Goal: Information Seeking & Learning: Learn about a topic

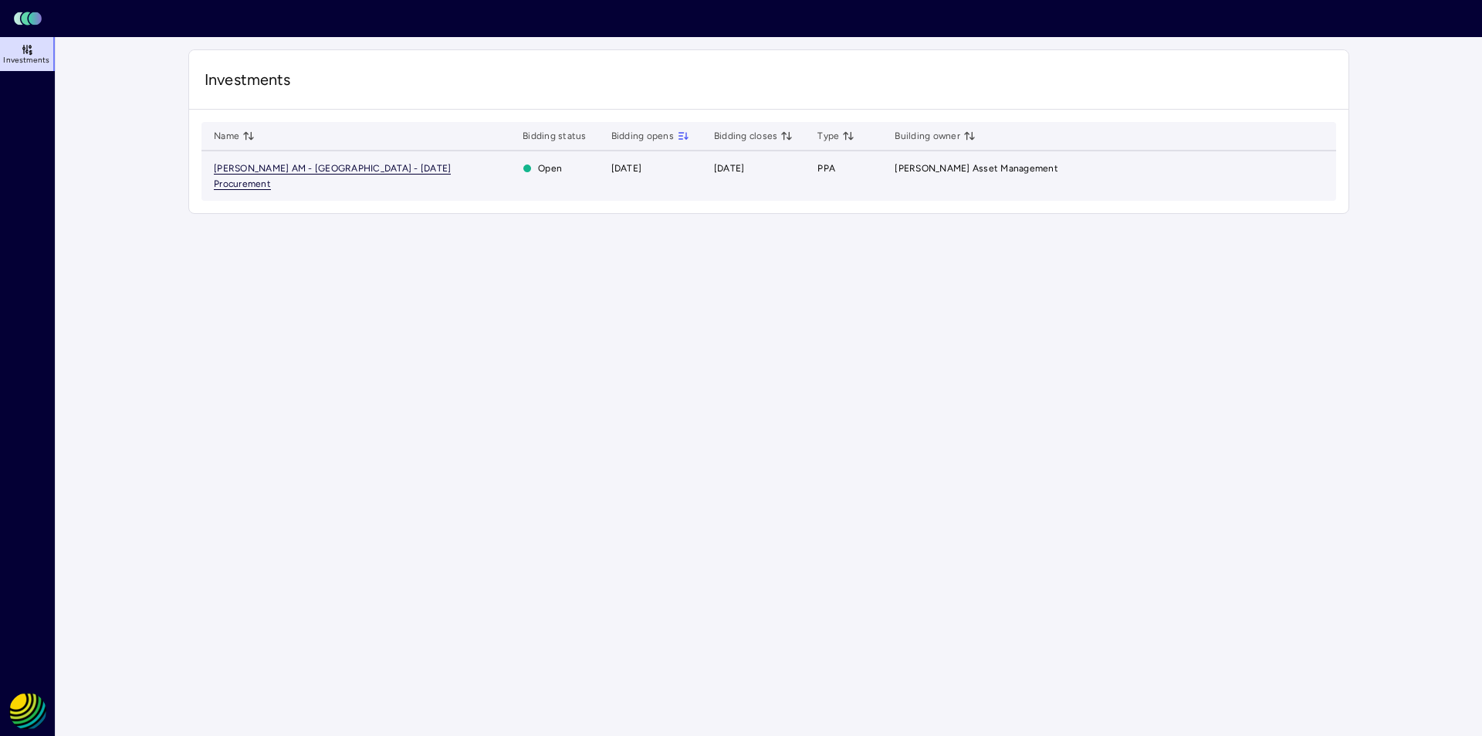
click at [366, 168] on span "[PERSON_NAME] AM - [GEOGRAPHIC_DATA] - [DATE] Procurement" at bounding box center [332, 176] width 237 height 27
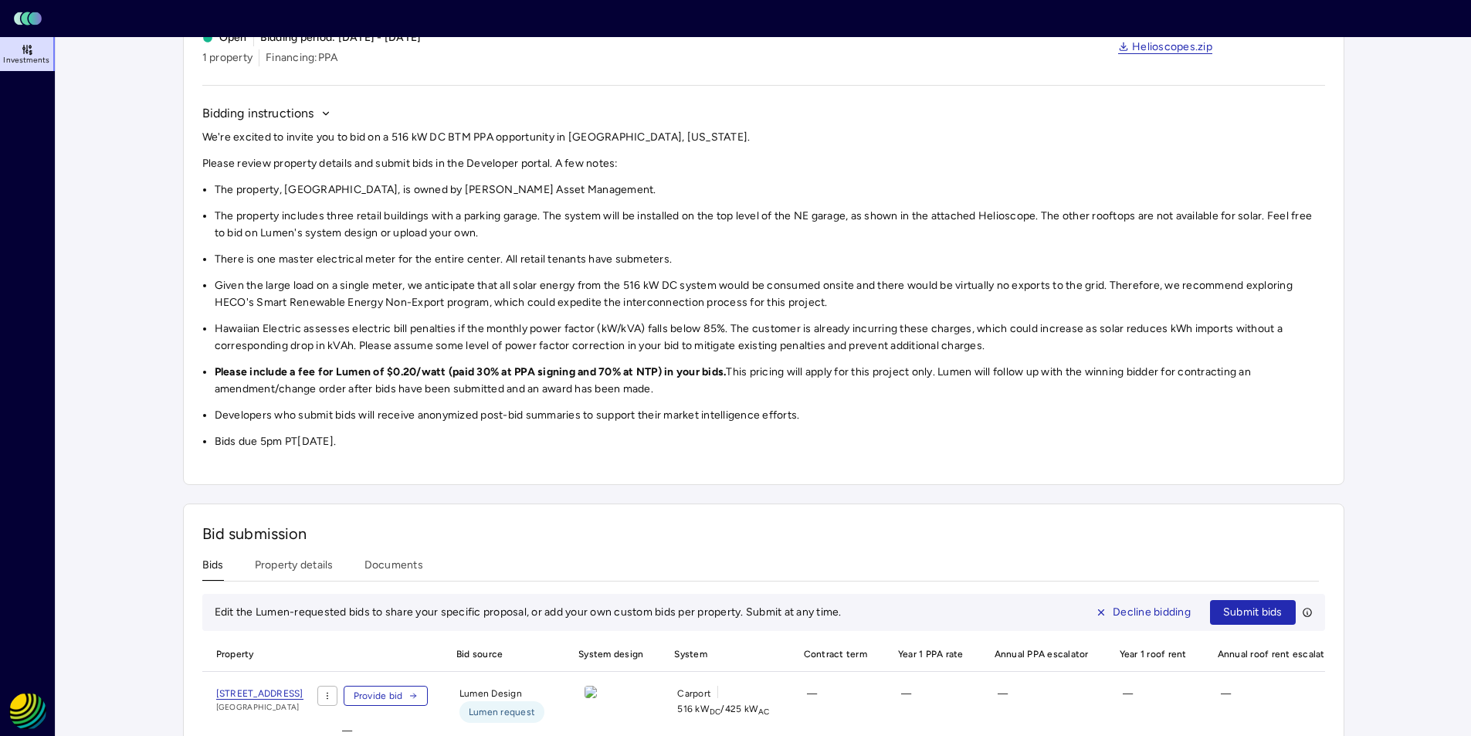
scroll to position [205, 0]
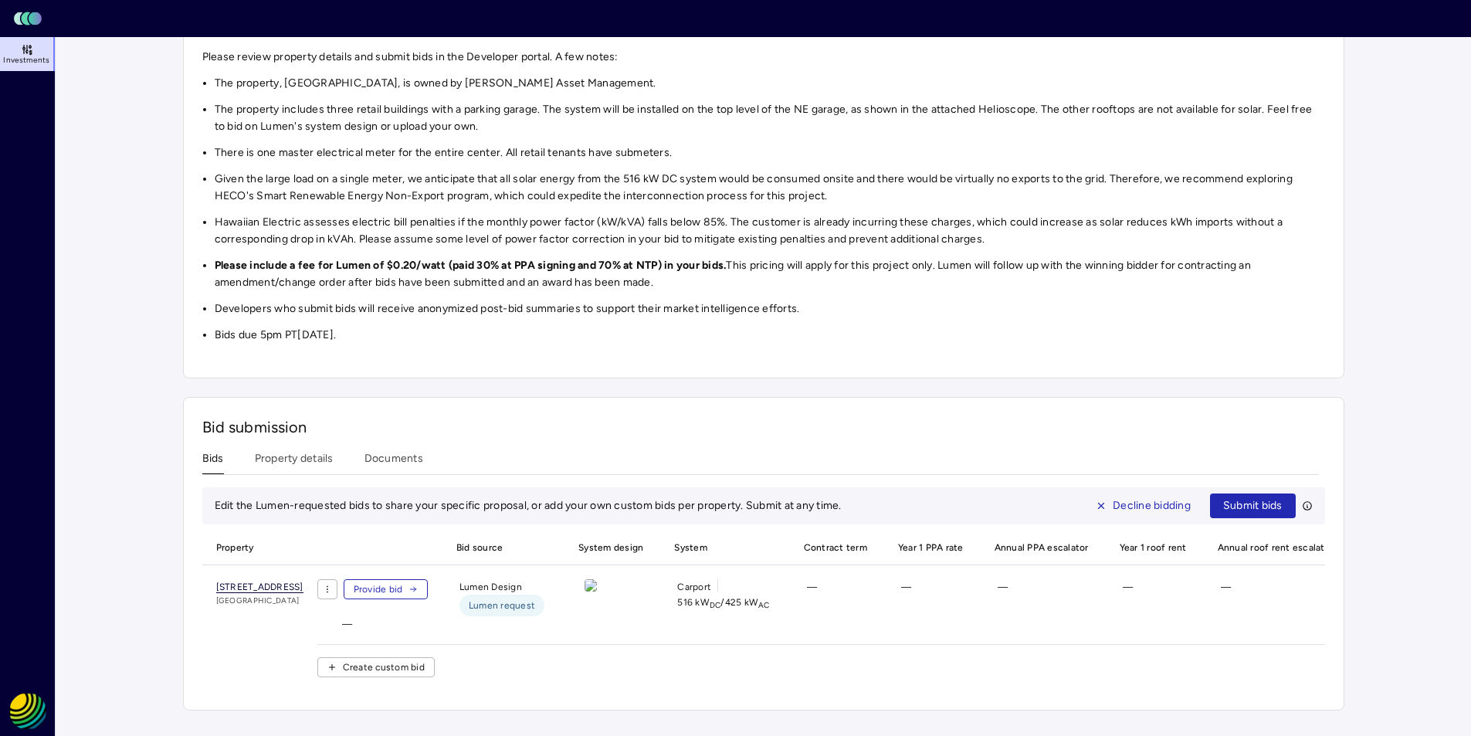
click at [303, 582] on link "[STREET_ADDRESS]" at bounding box center [259, 586] width 87 height 15
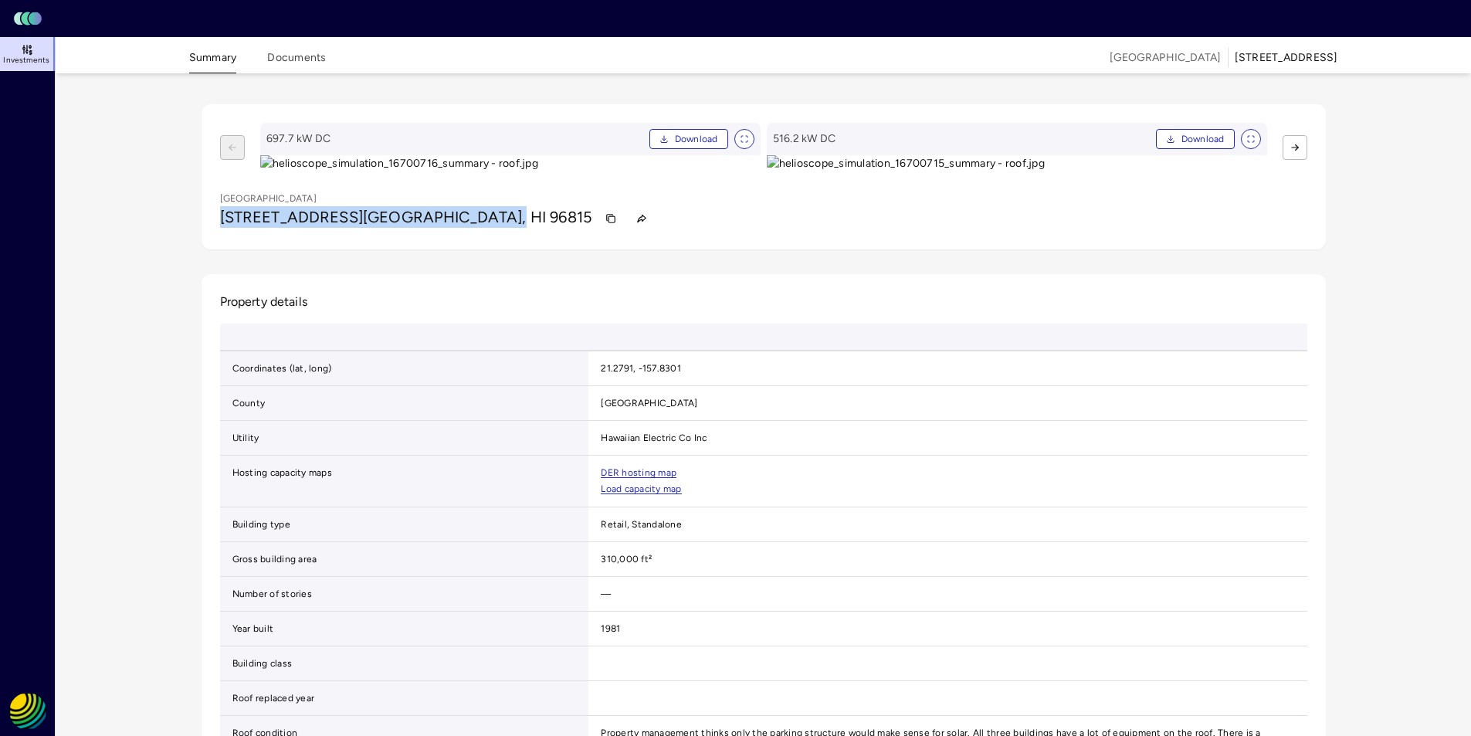
drag, startPoint x: 490, startPoint y: 577, endPoint x: 251, endPoint y: 571, distance: 239.4
click at [221, 231] on h1 "[STREET_ADDRESS]" at bounding box center [406, 218] width 372 height 25
copy h1 "[STREET_ADDRESS]"
click at [298, 61] on button "Documents" at bounding box center [296, 61] width 59 height 24
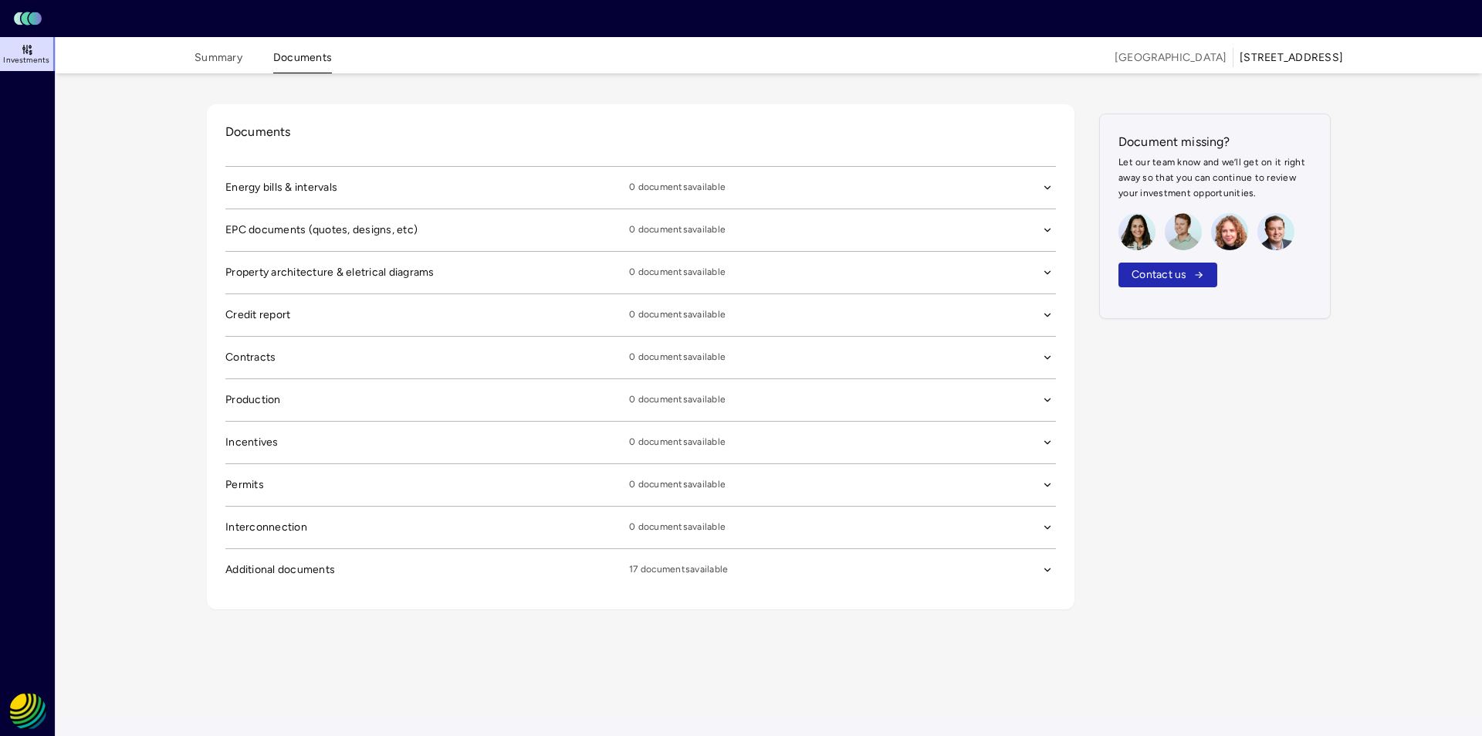
click at [1041, 208] on button "Additional documents 17 documents available" at bounding box center [640, 188] width 831 height 42
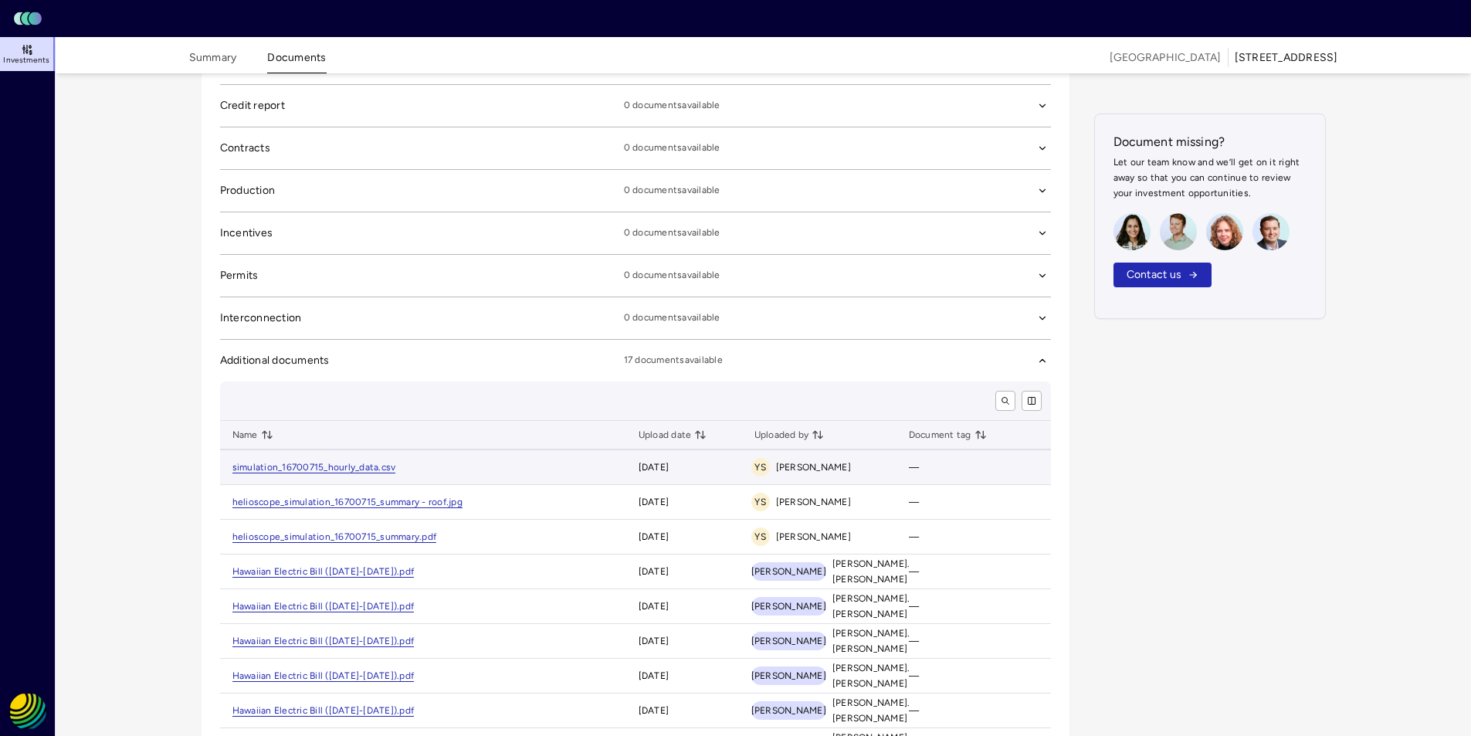
scroll to position [232, 0]
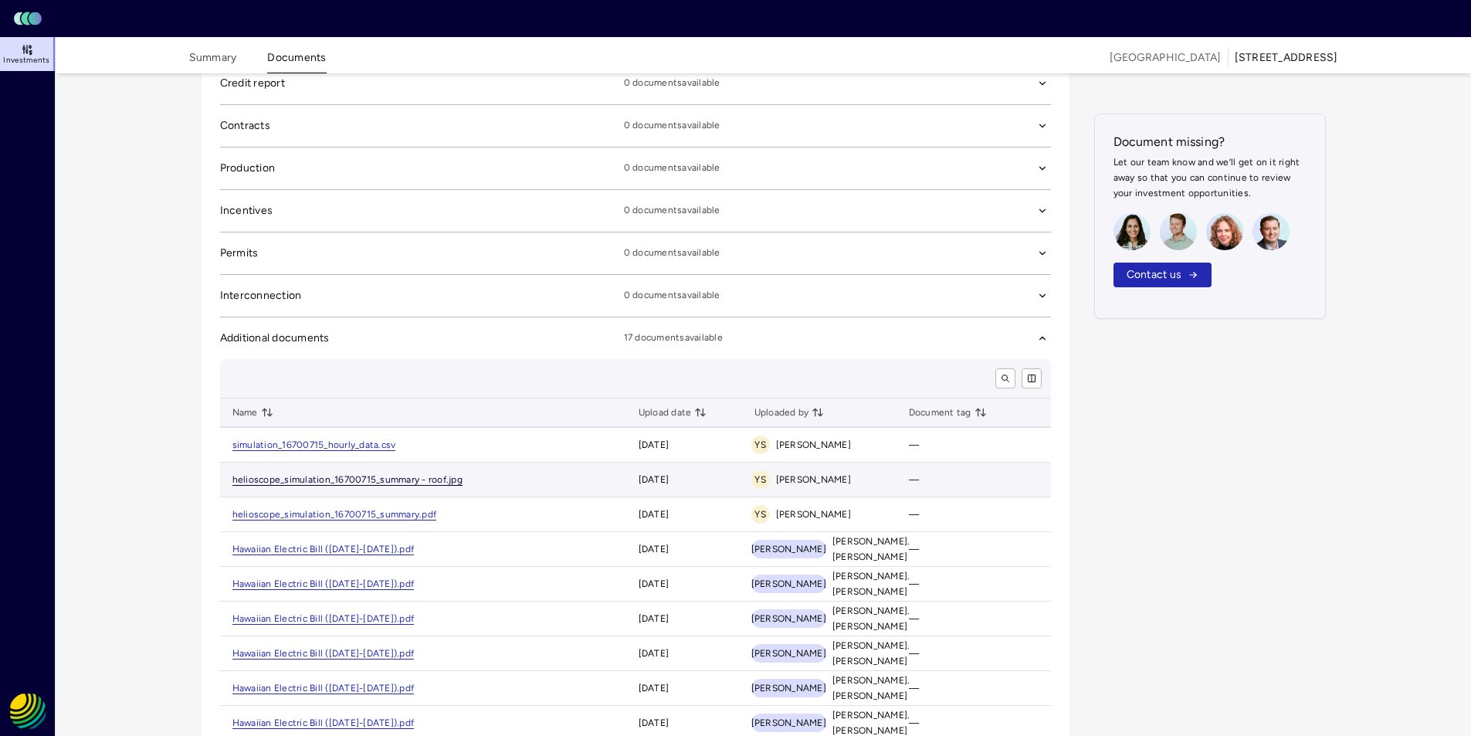
click at [403, 478] on link "helioscope_simulation_16700715_summary - roof.jpg" at bounding box center [347, 480] width 230 height 12
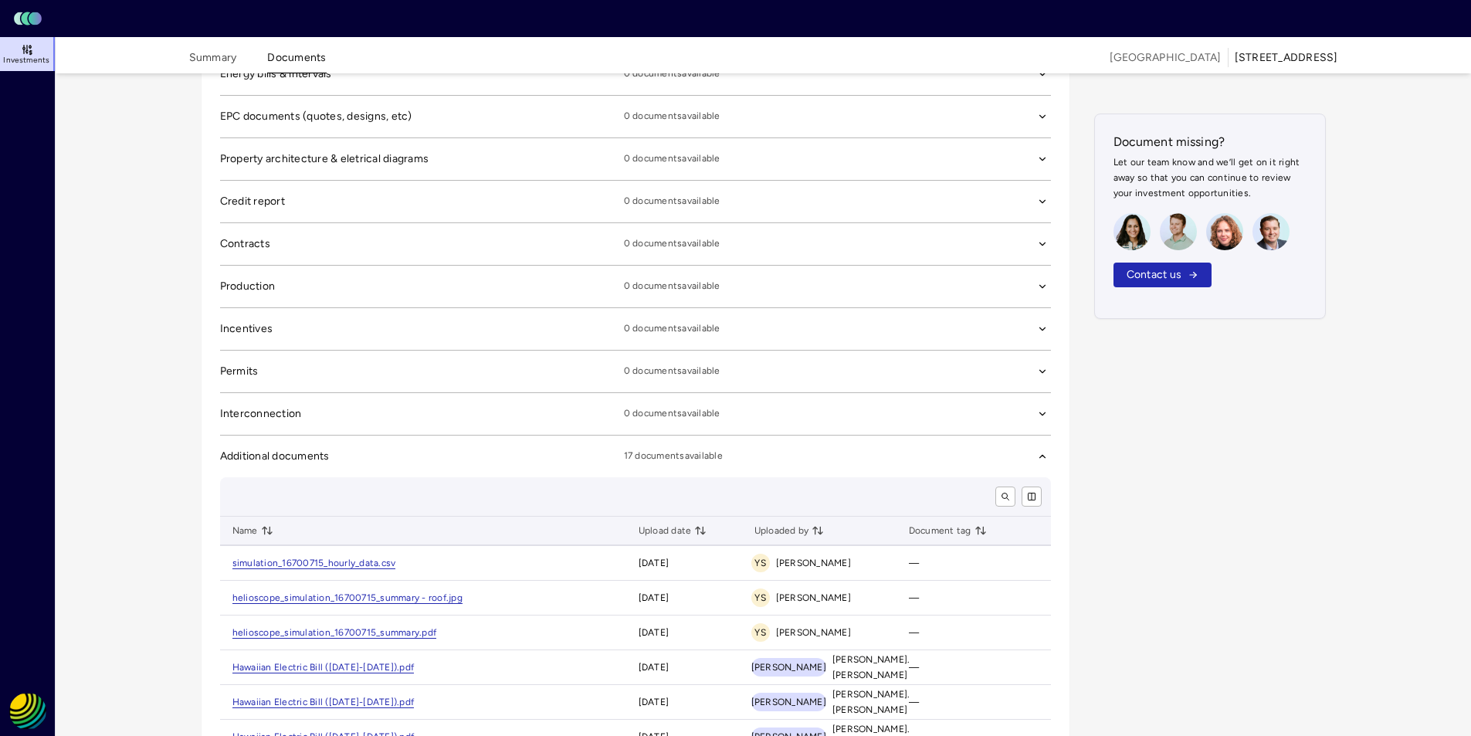
scroll to position [0, 0]
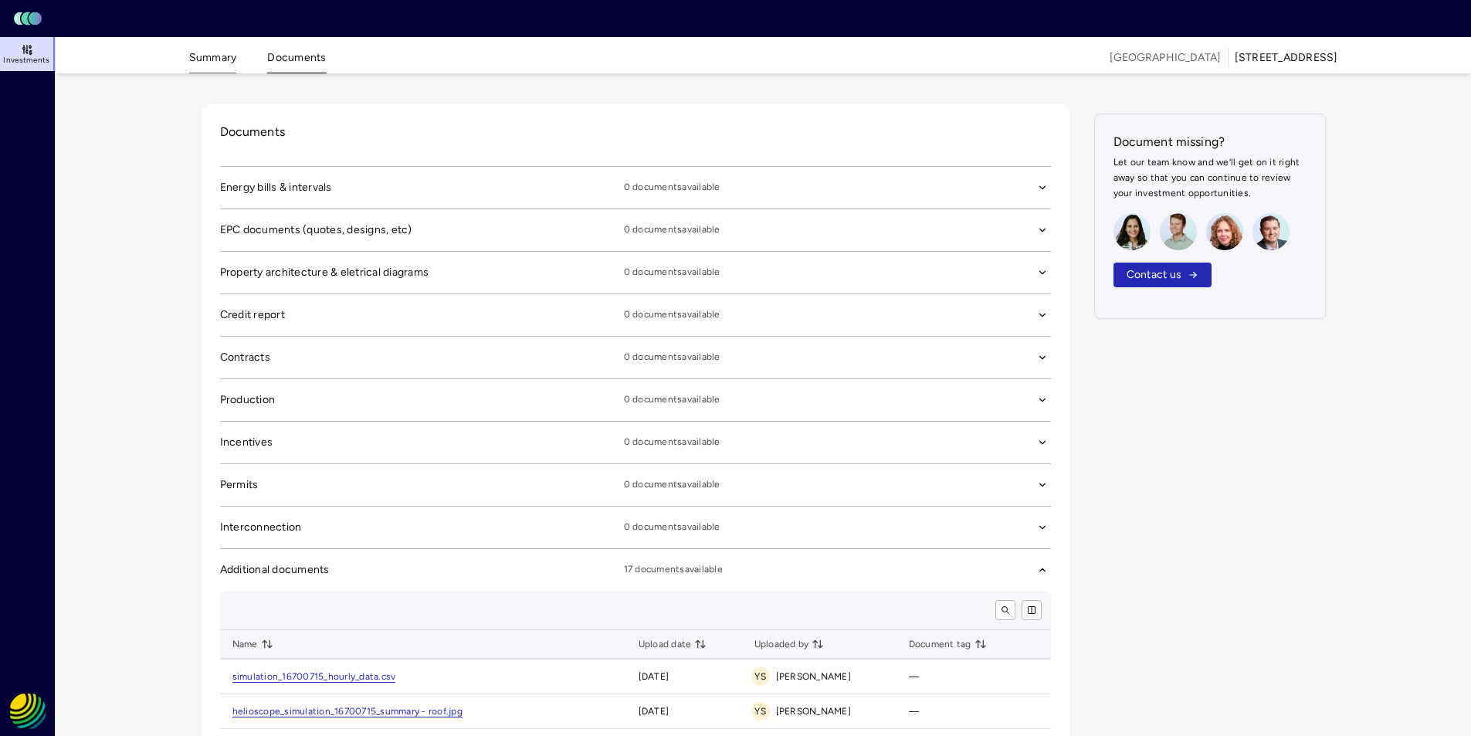
click at [205, 63] on button "Summary" at bounding box center [213, 61] width 48 height 24
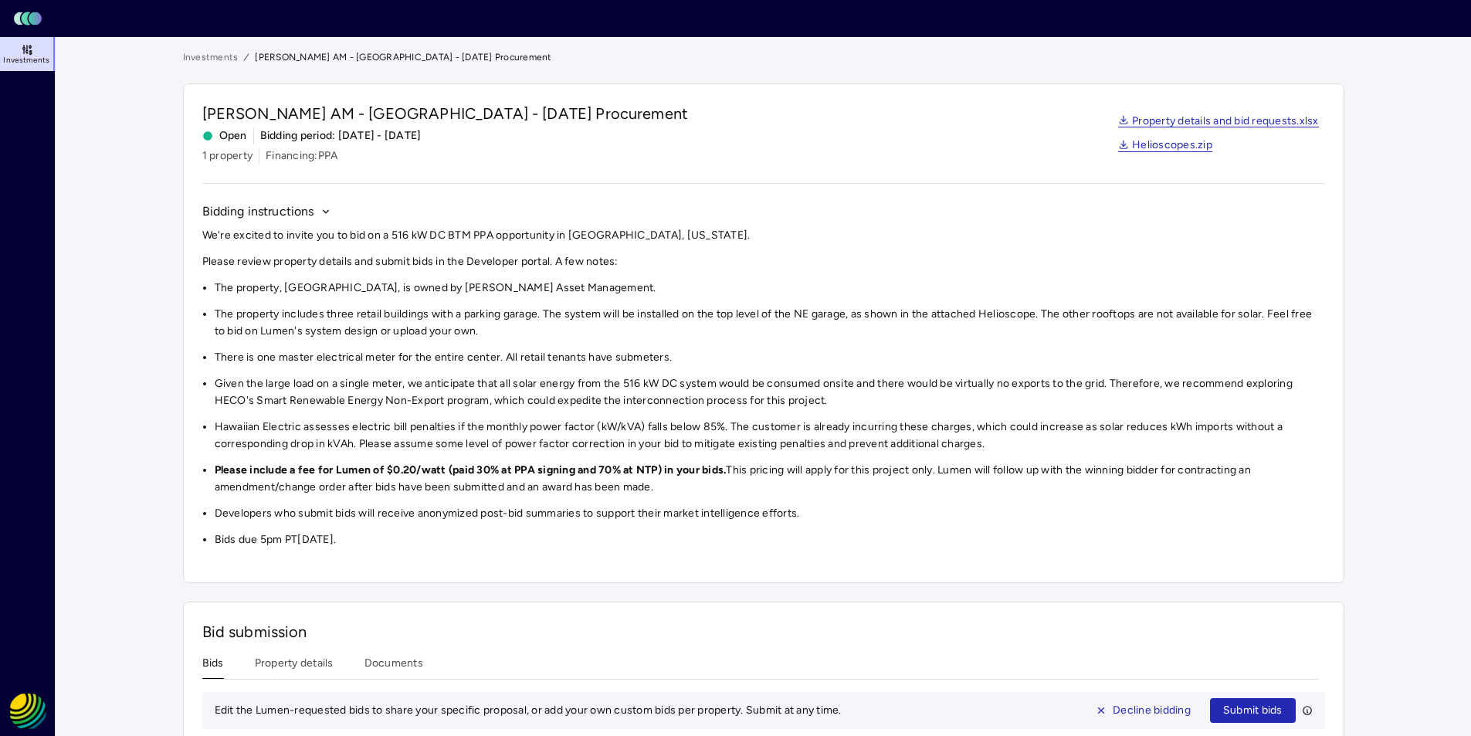
drag, startPoint x: 424, startPoint y: 550, endPoint x: 187, endPoint y: 204, distance: 419.9
click at [187, 204] on div "[PERSON_NAME] AM - [GEOGRAPHIC_DATA] - [DATE] Procurement Open Bidding period: …" at bounding box center [763, 332] width 1161 height 499
copy div "Bidding instructions We're excited to invite you to bid on a 516 kW DC BTM PPA …"
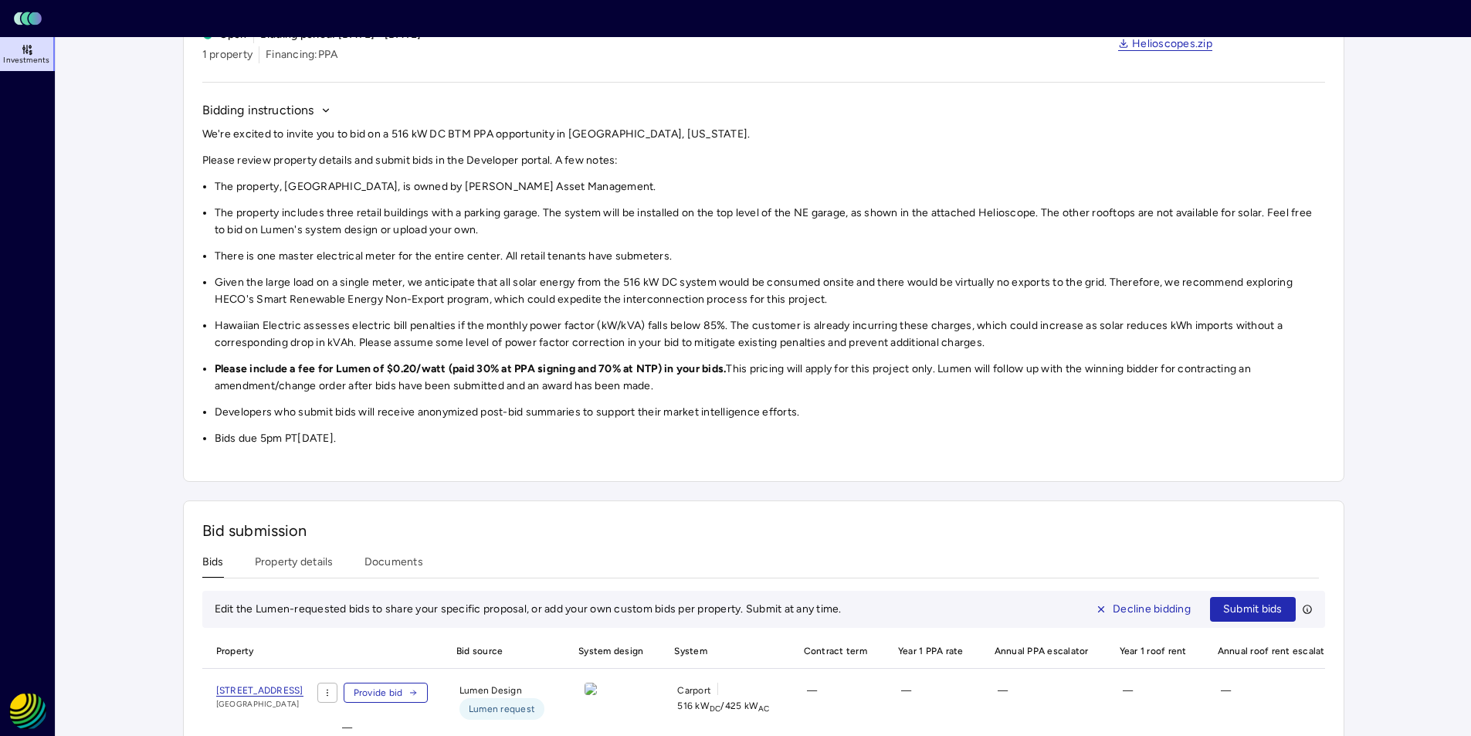
scroll to position [205, 0]
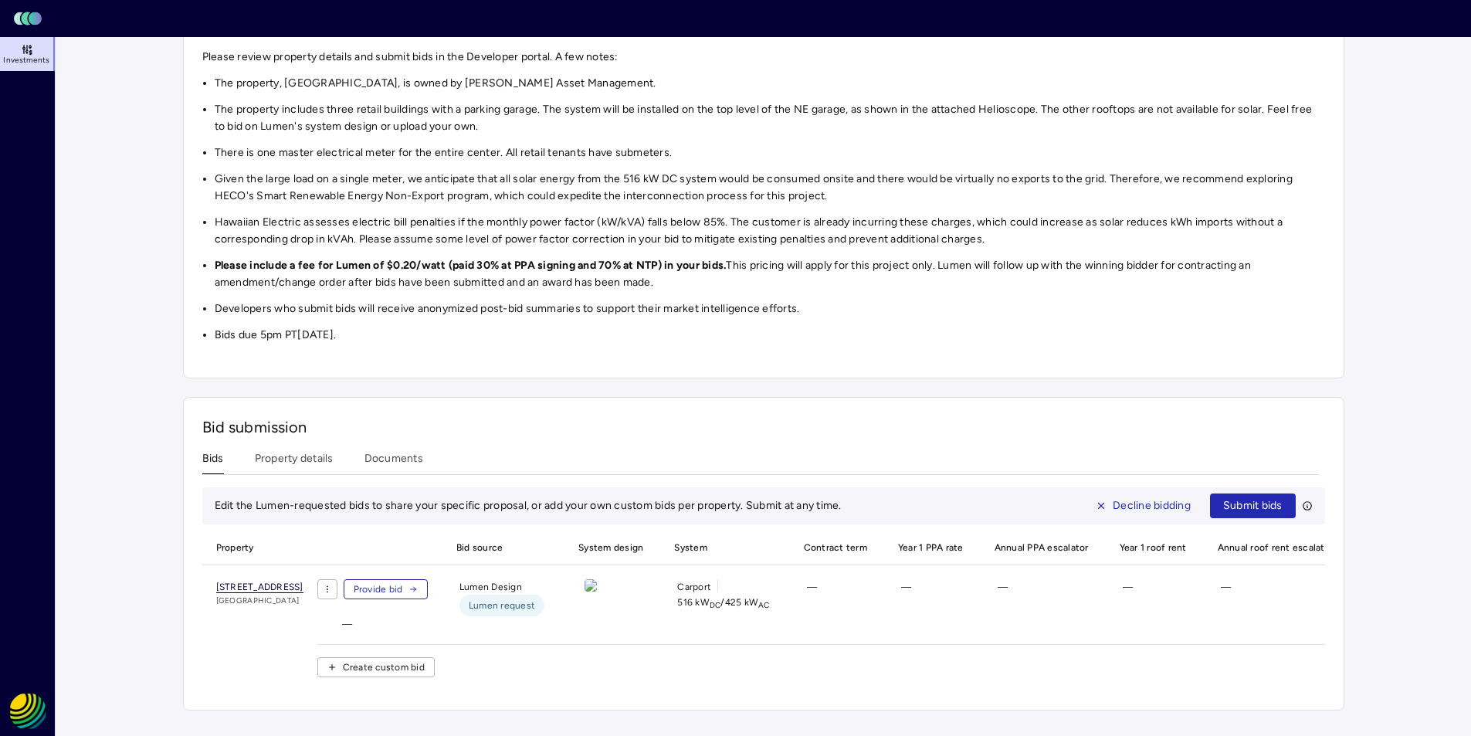
click at [303, 583] on span "[STREET_ADDRESS]" at bounding box center [259, 587] width 87 height 12
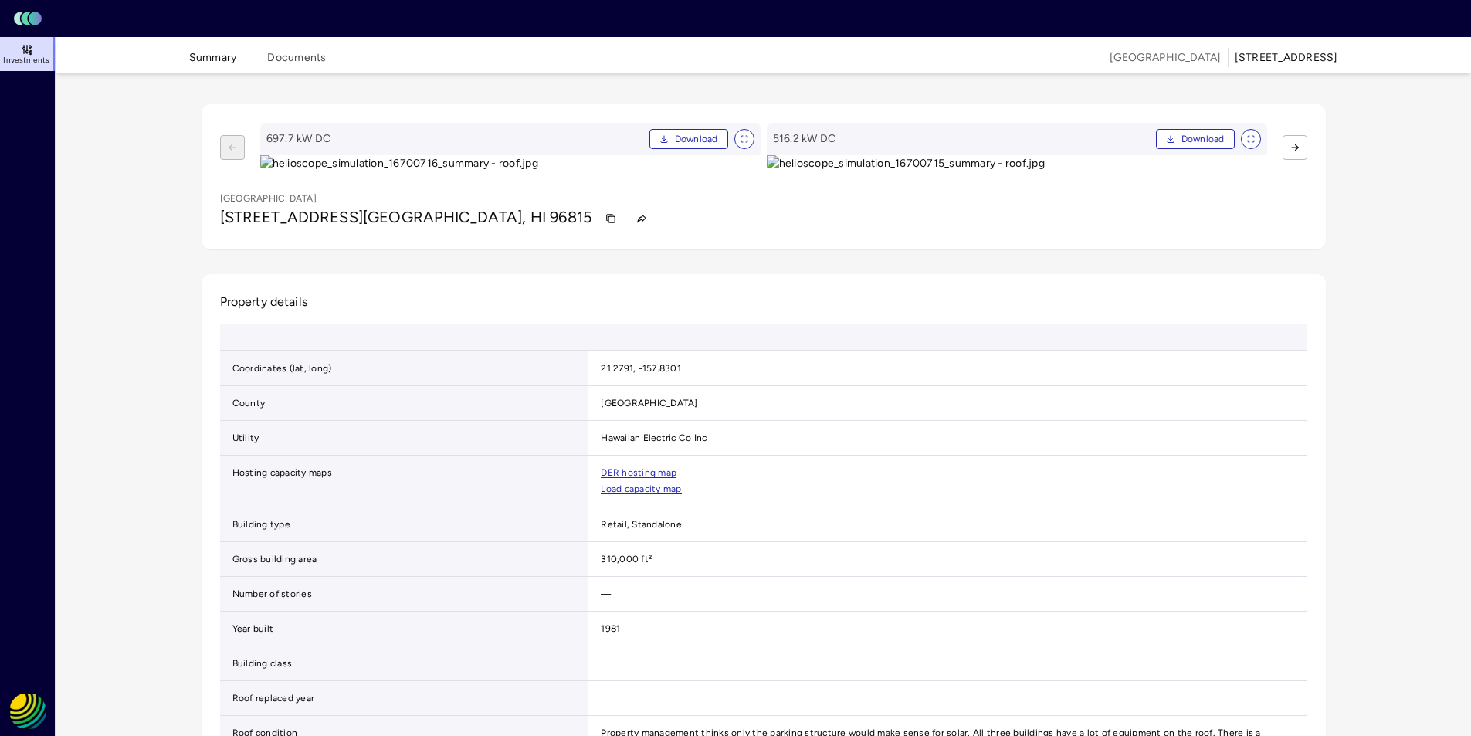
drag, startPoint x: 487, startPoint y: 317, endPoint x: 1028, endPoint y: 341, distance: 541.8
click at [1028, 172] on img at bounding box center [1017, 163] width 500 height 17
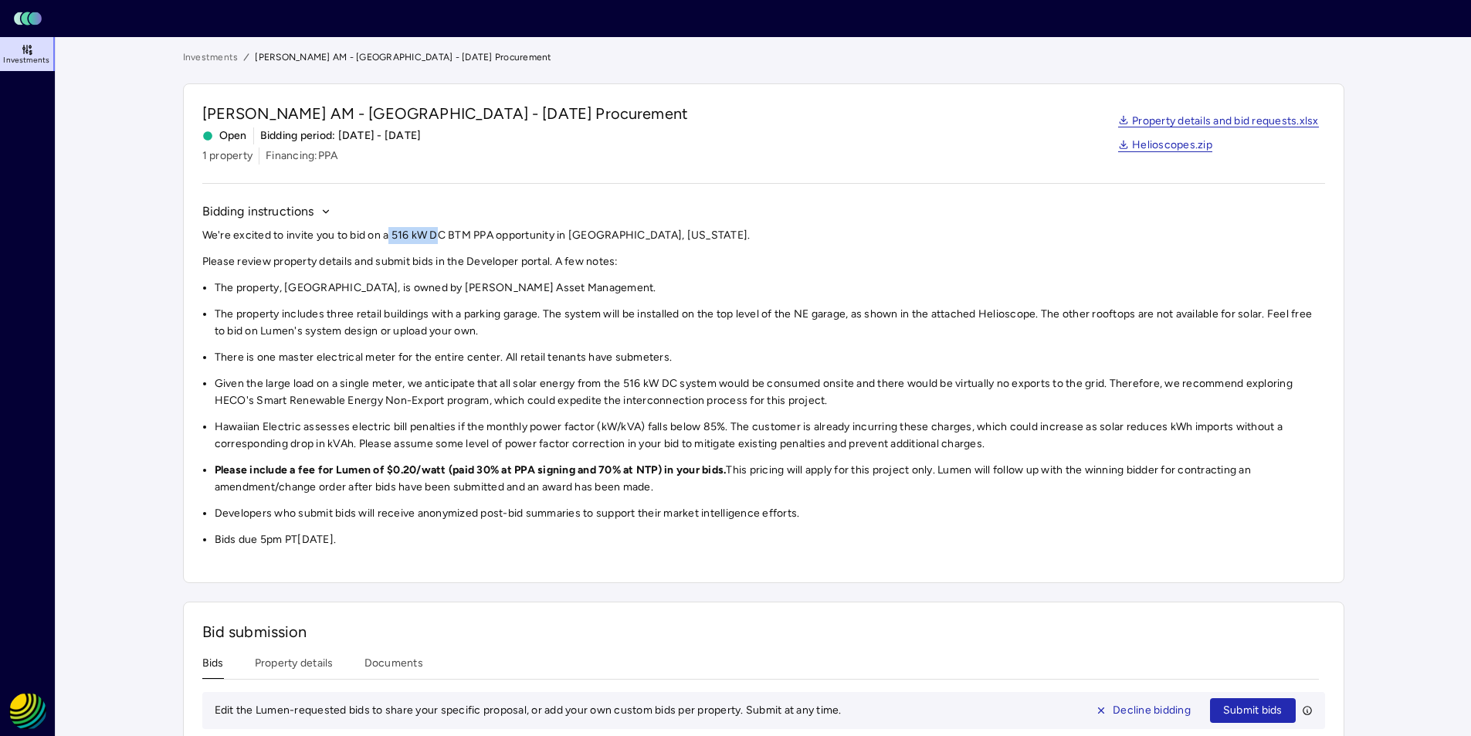
drag, startPoint x: 391, startPoint y: 235, endPoint x: 441, endPoint y: 235, distance: 50.2
click at [441, 235] on p "We're excited to invite you to bid on a 516 kW DC BTM PPA opportunity in [GEOGR…" at bounding box center [763, 235] width 1123 height 17
drag, startPoint x: 787, startPoint y: 313, endPoint x: 879, endPoint y: 308, distance: 92.0
click at [874, 311] on li "The property includes three retail buildings with a parking garage. The system …" at bounding box center [770, 323] width 1110 height 34
drag, startPoint x: 209, startPoint y: 357, endPoint x: 718, endPoint y: 351, distance: 508.8
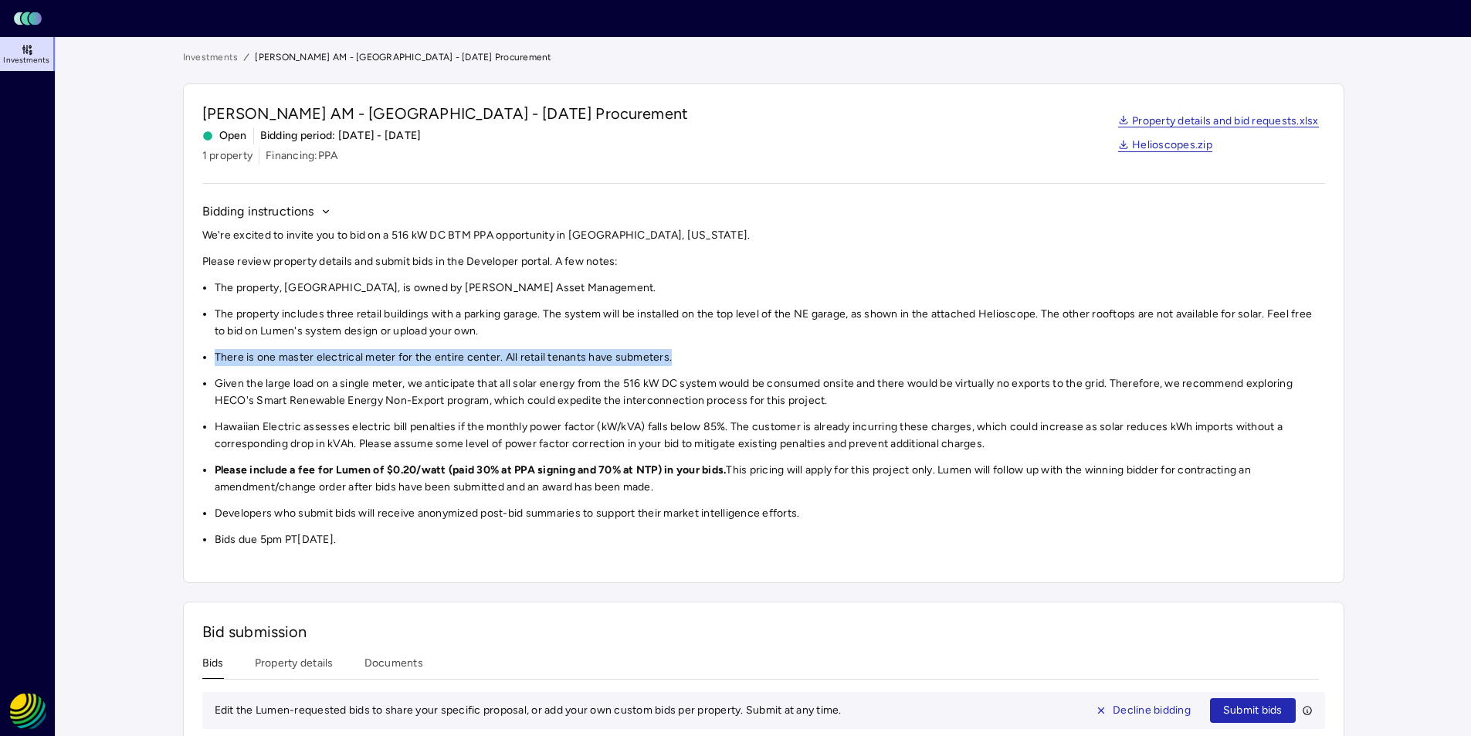
click at [699, 352] on ul "There is one master electrical meter for the entire center. All retail tenants …" at bounding box center [763, 357] width 1123 height 17
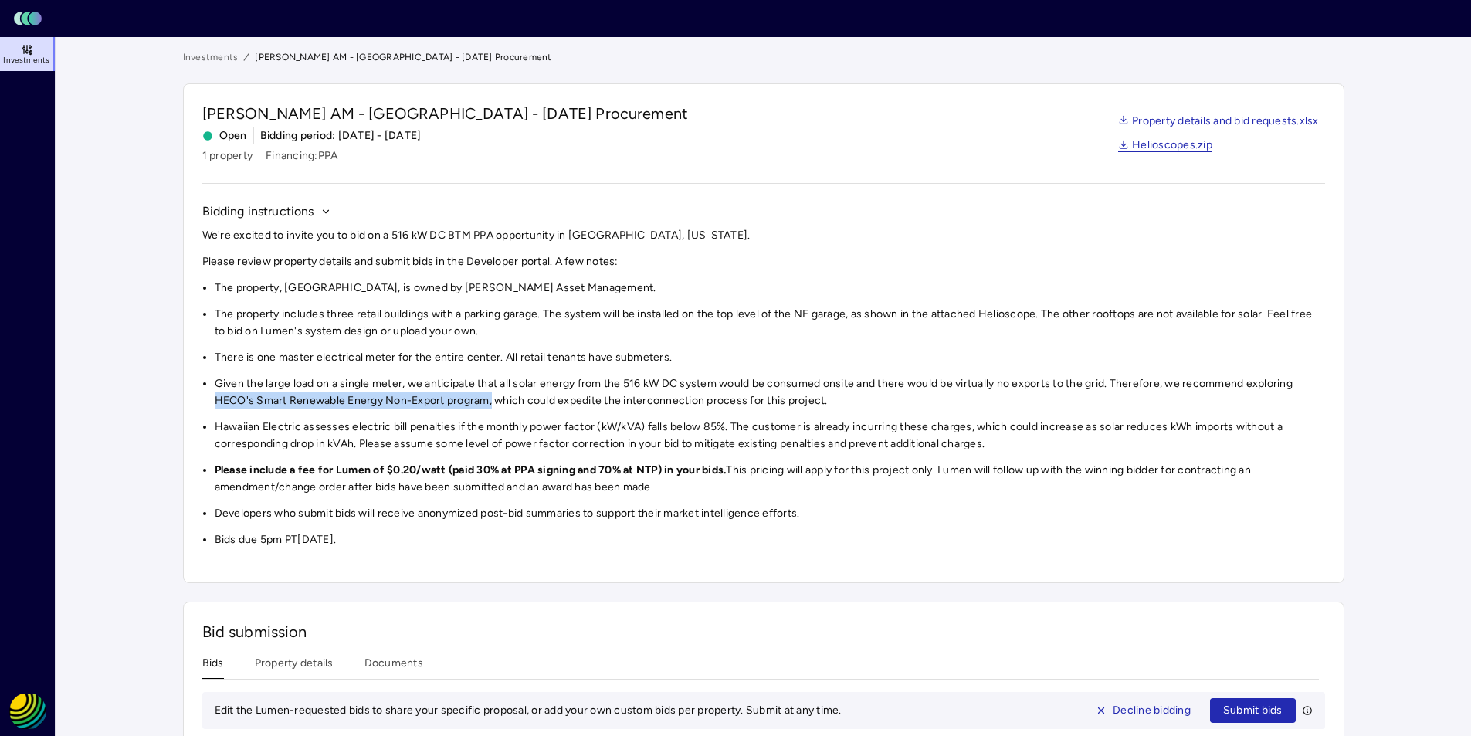
drag, startPoint x: 493, startPoint y: 401, endPoint x: 209, endPoint y: 405, distance: 283.4
click at [209, 405] on ul "Given the large load on a single meter, we anticipate that all solar energy fro…" at bounding box center [763, 392] width 1123 height 34
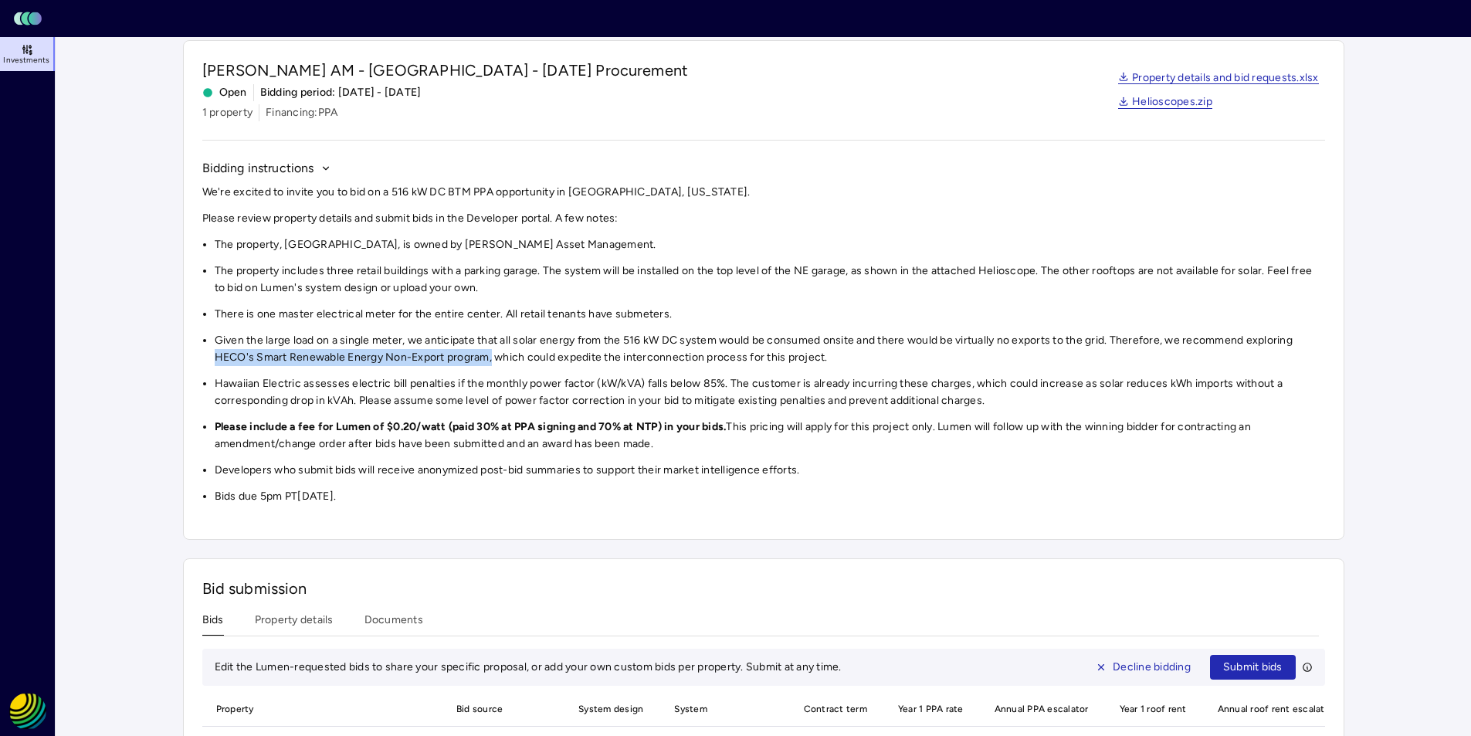
scroll to position [77, 0]
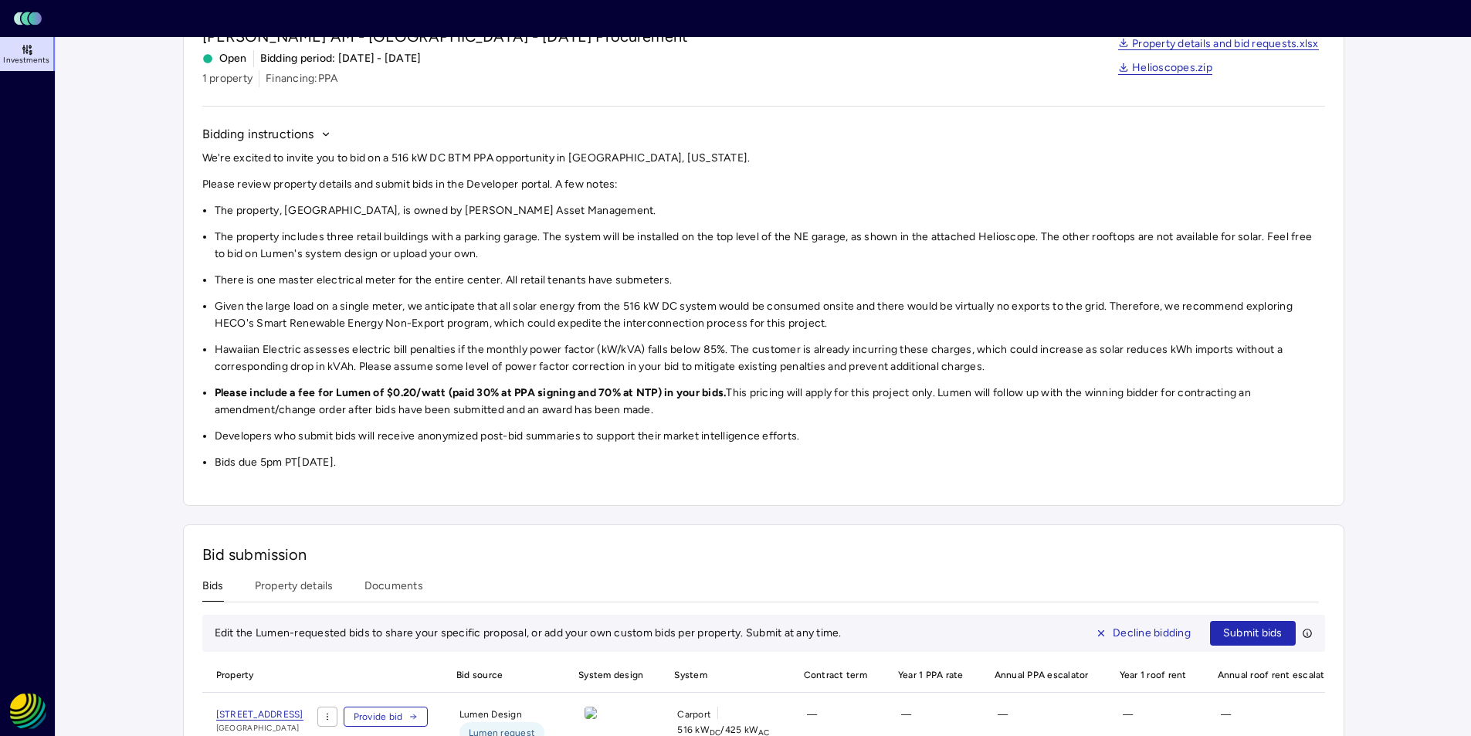
click at [649, 400] on li "Please include a fee for Lumen of $0.20/watt (paid 30% at PPA signing and 70% a…" at bounding box center [770, 401] width 1110 height 34
drag, startPoint x: 666, startPoint y: 391, endPoint x: 455, endPoint y: 393, distance: 210.8
click at [455, 393] on strong "Please include a fee for Lumen of $0.20/watt (paid 30% at PPA signing and 70% a…" at bounding box center [471, 392] width 512 height 13
drag, startPoint x: 407, startPoint y: 458, endPoint x: 861, endPoint y: 481, distance: 454.5
click at [259, 465] on li "Bids due 5pm PT[DATE]." at bounding box center [770, 462] width 1110 height 17
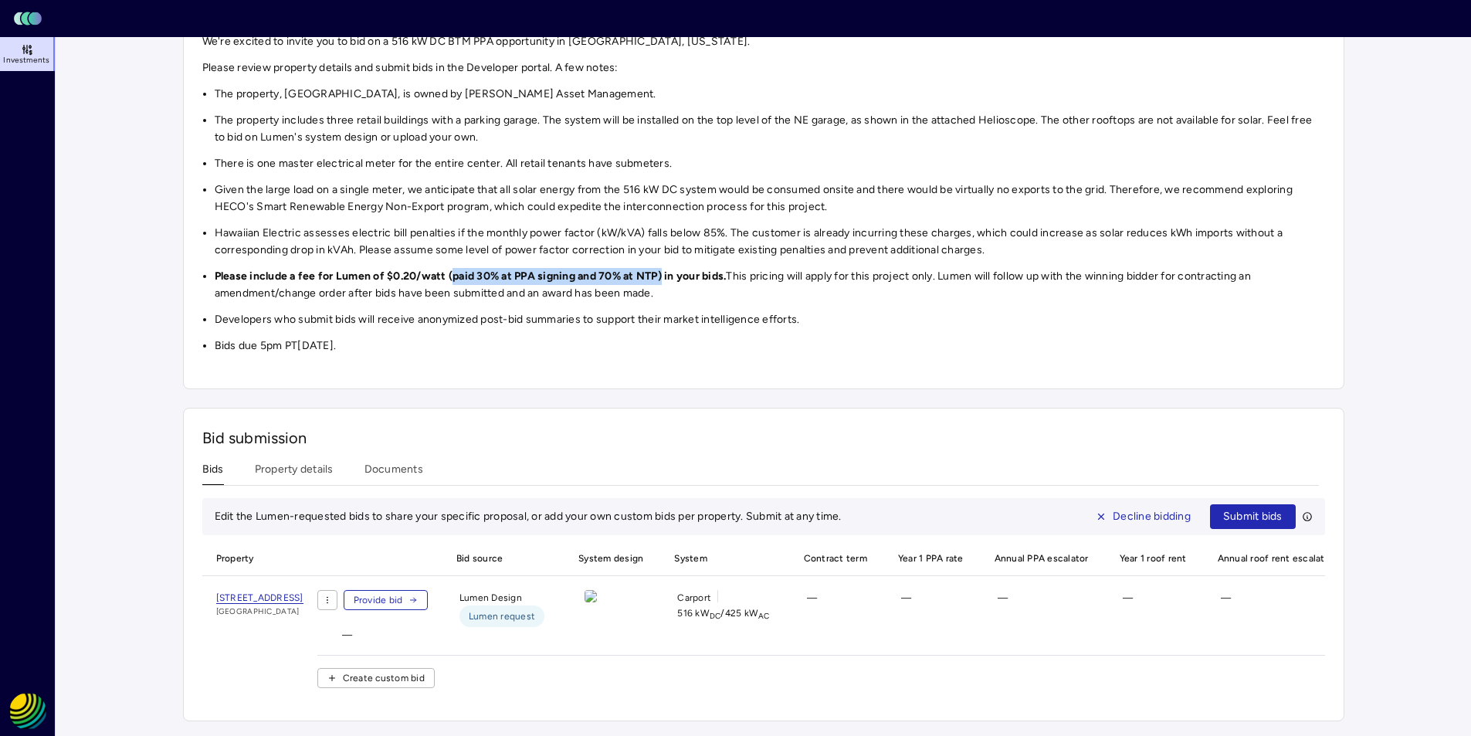
scroll to position [205, 0]
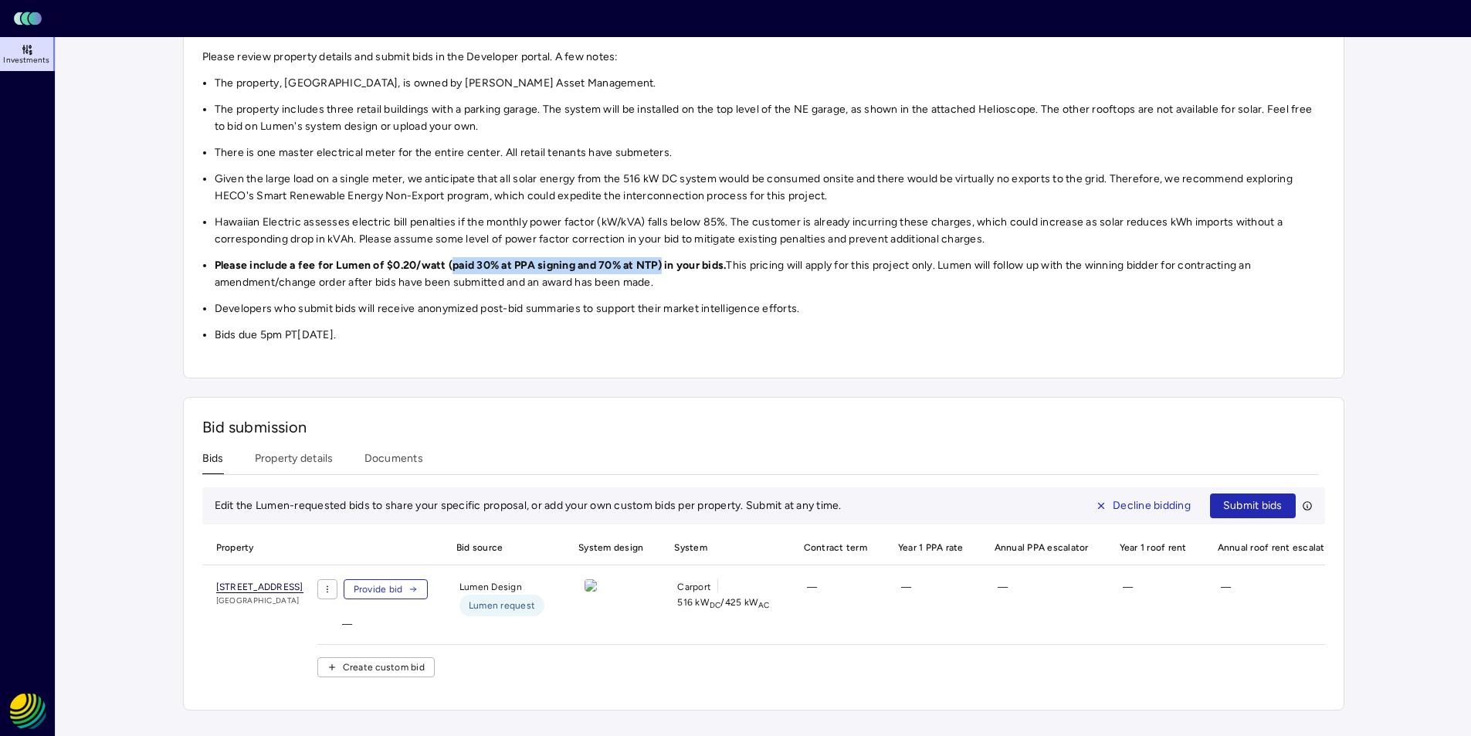
click at [303, 588] on span "[STREET_ADDRESS]" at bounding box center [259, 587] width 87 height 12
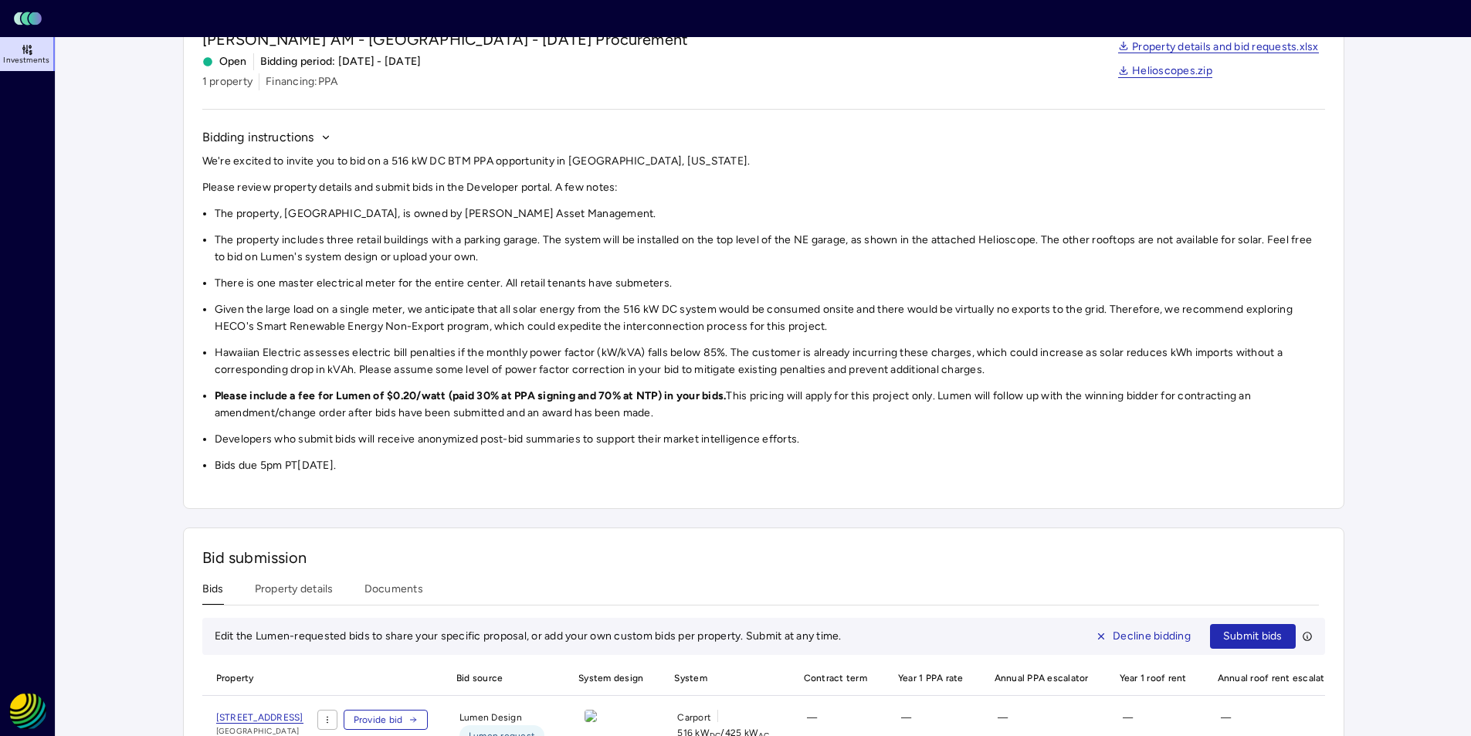
scroll to position [50, 0]
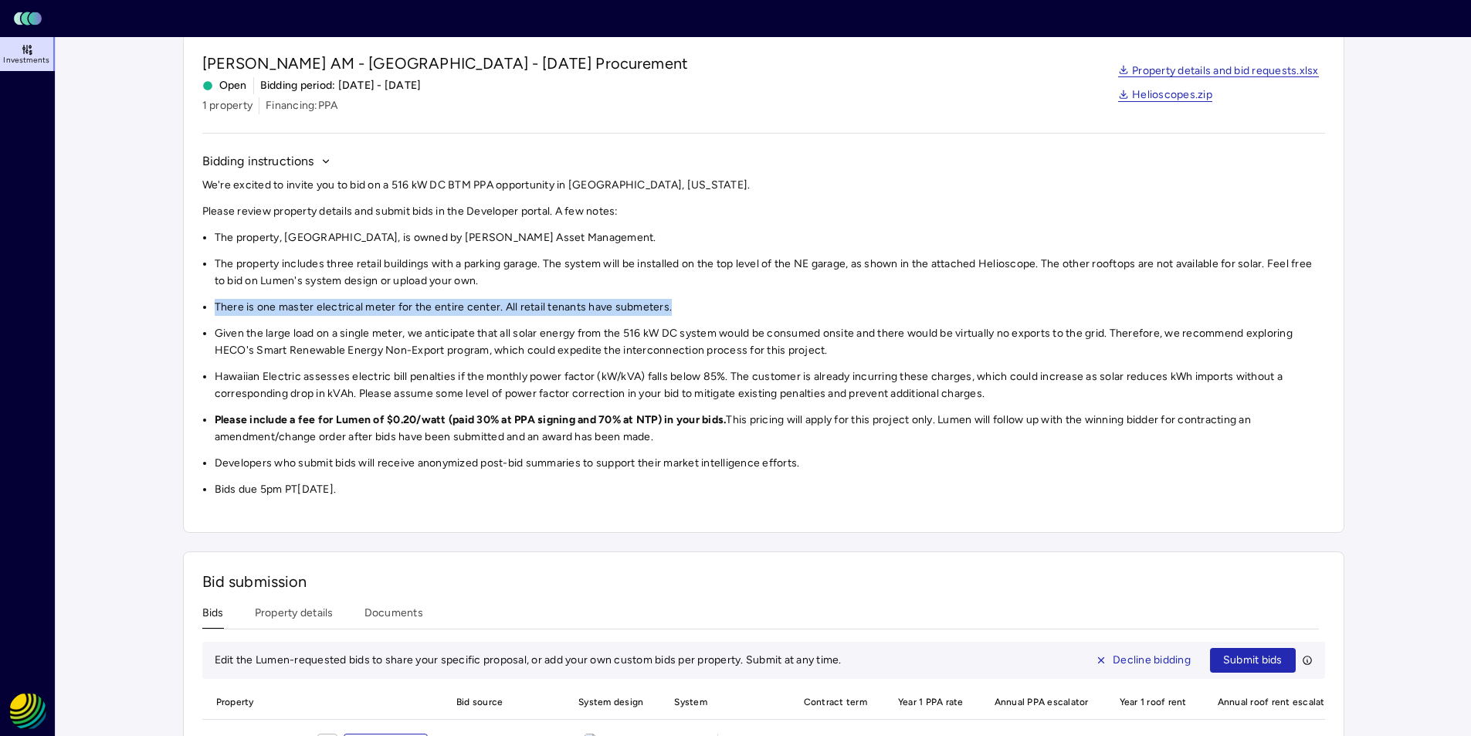
drag, startPoint x: 689, startPoint y: 310, endPoint x: 211, endPoint y: 302, distance: 478.0
click at [211, 302] on ul "There is one master electrical meter for the entire center. All retail tenants …" at bounding box center [763, 307] width 1123 height 17
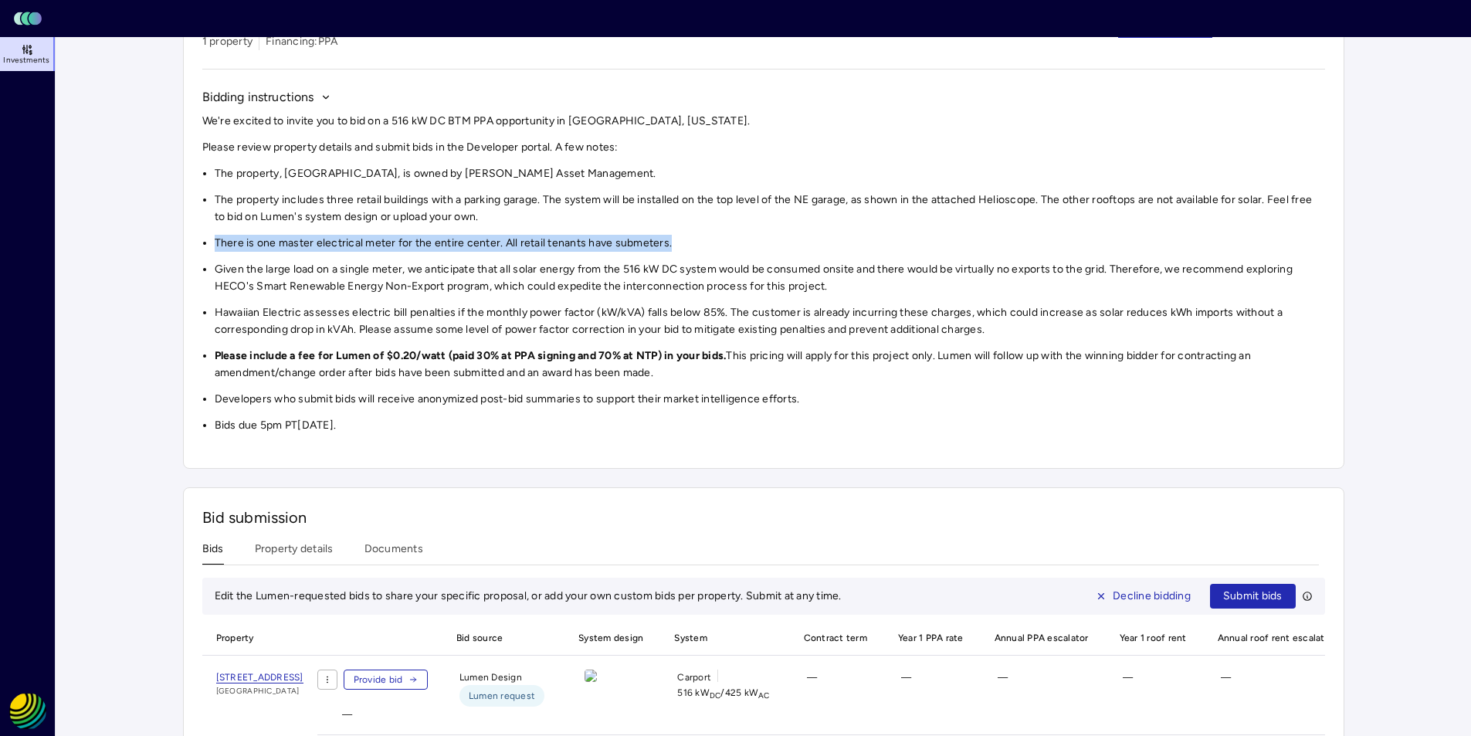
scroll to position [205, 0]
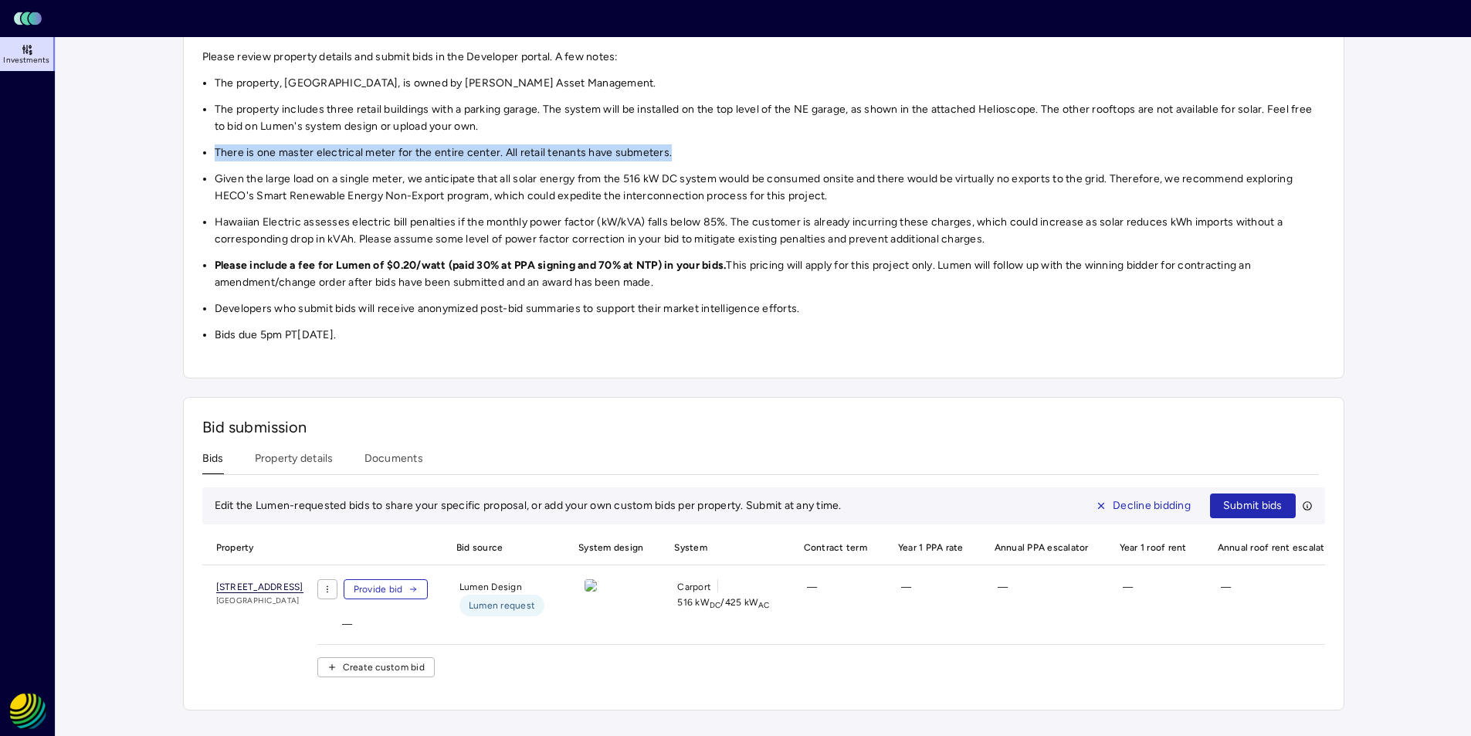
click at [303, 584] on span "[STREET_ADDRESS]" at bounding box center [259, 587] width 87 height 12
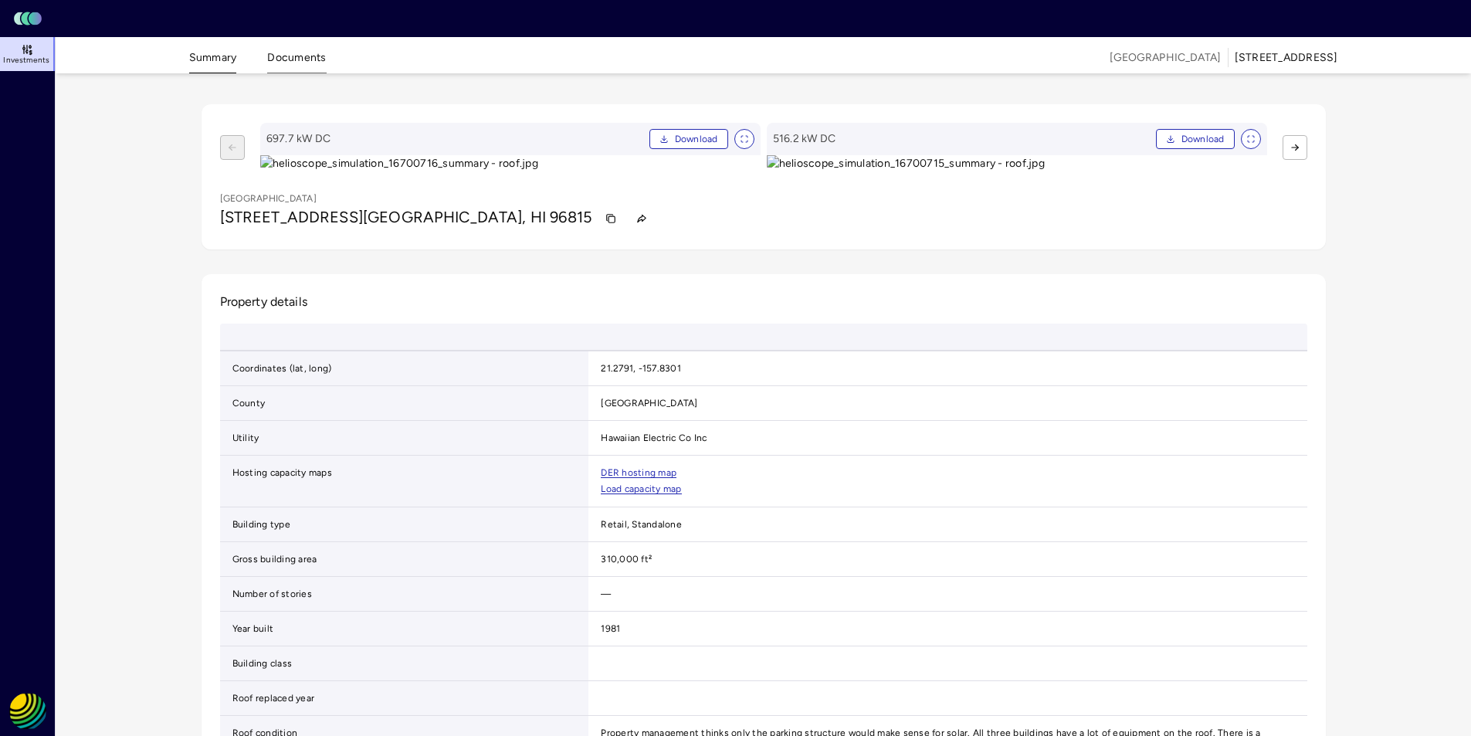
click at [289, 53] on button "Documents" at bounding box center [296, 61] width 59 height 24
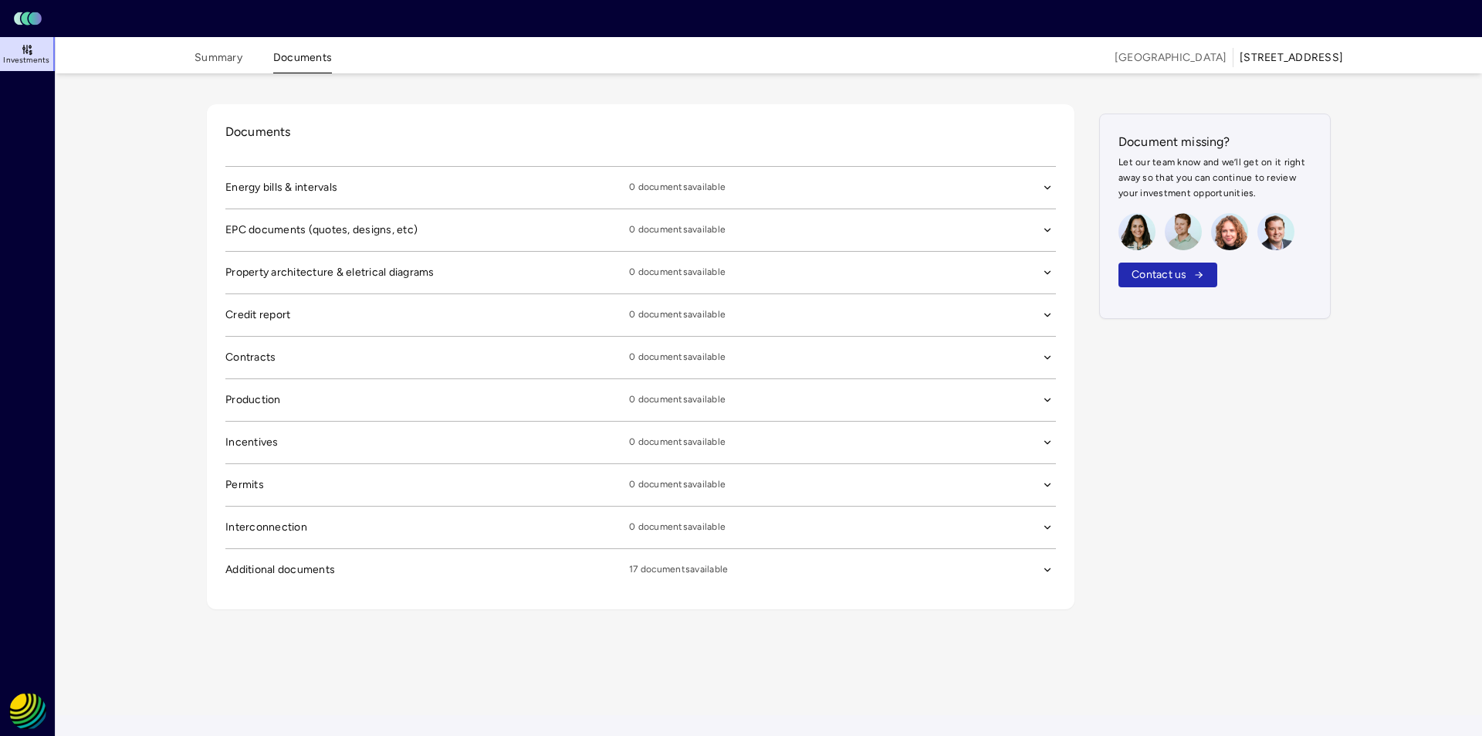
click at [293, 196] on span "Additional documents" at bounding box center [427, 187] width 404 height 17
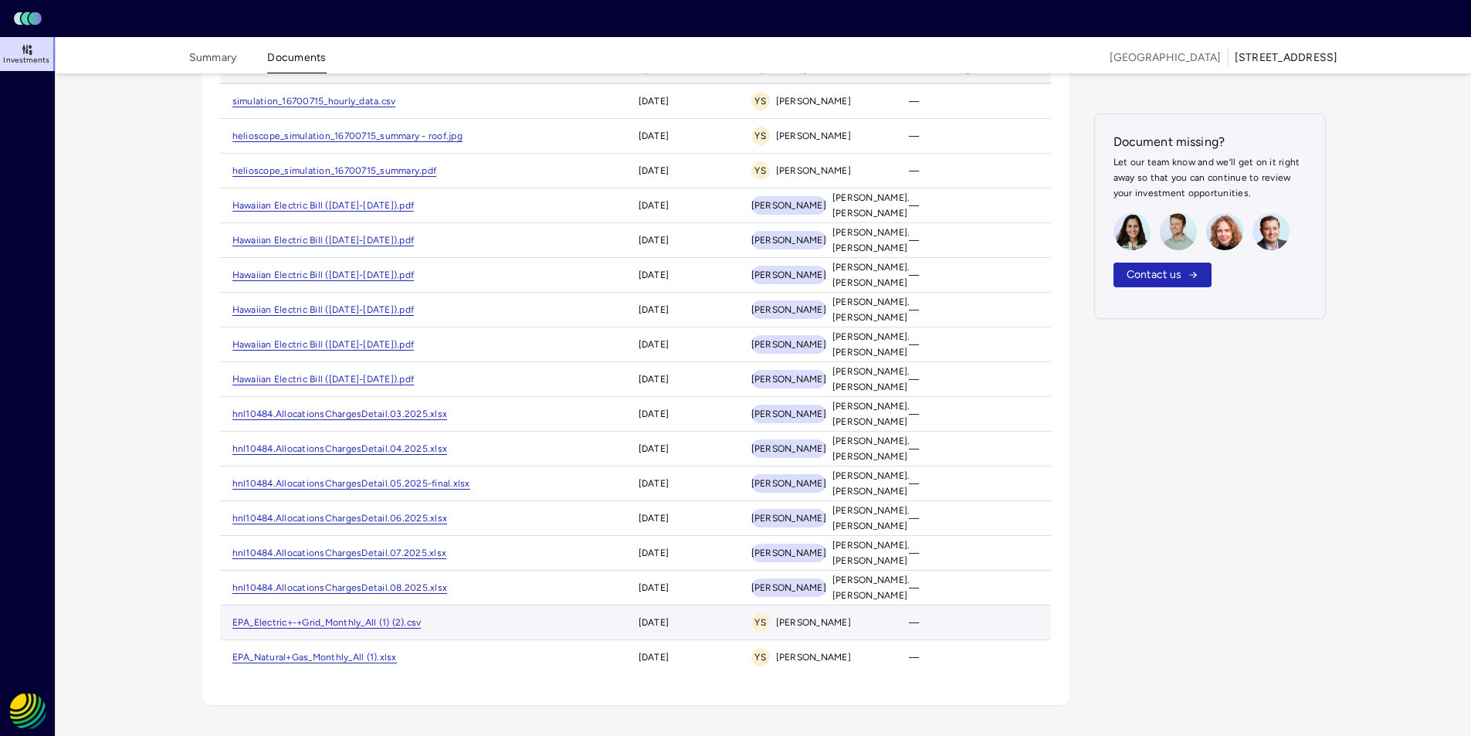
scroll to position [498, 0]
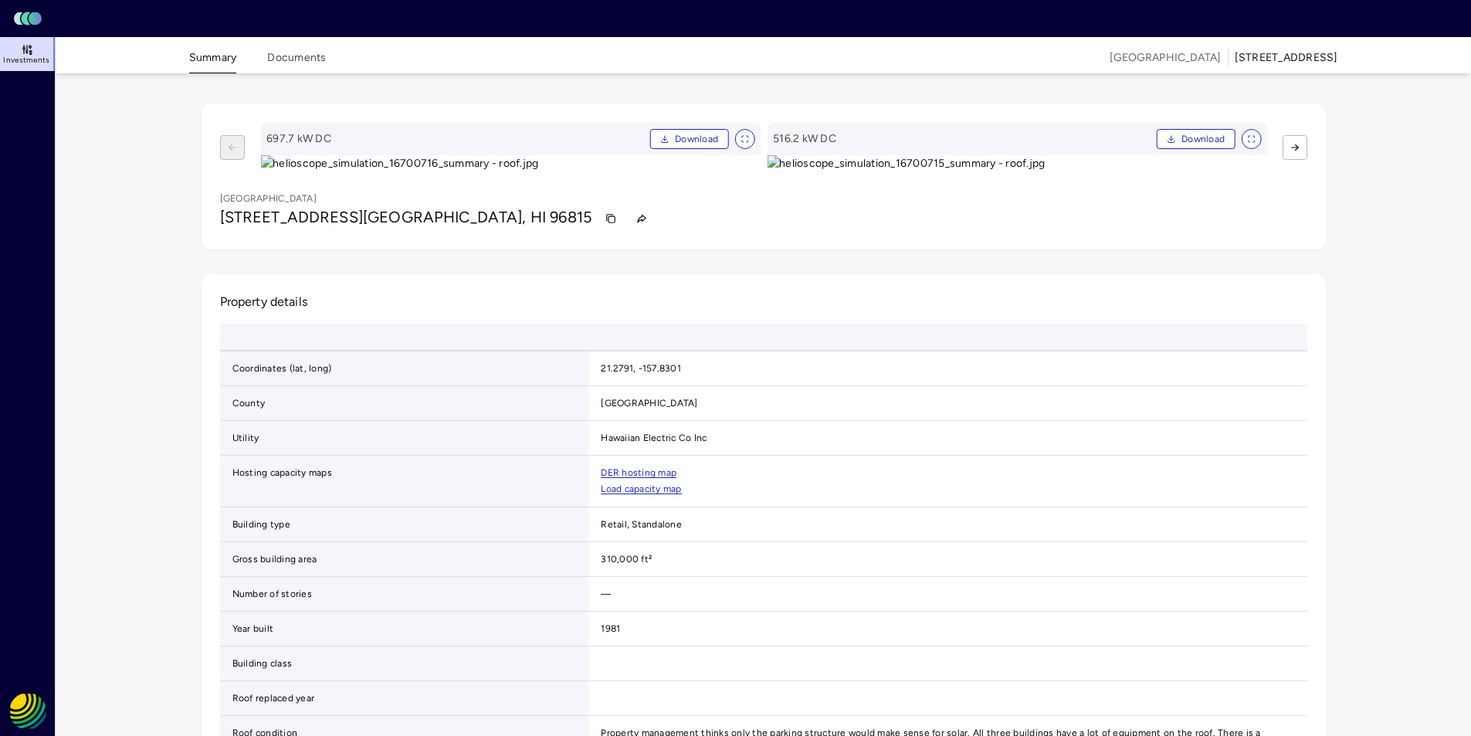
drag, startPoint x: 425, startPoint y: 230, endPoint x: 418, endPoint y: 226, distance: 7.9
click at [425, 172] on img at bounding box center [510, 163] width 500 height 17
drag, startPoint x: 435, startPoint y: 313, endPoint x: 491, endPoint y: 398, distance: 101.5
click at [498, 172] on img at bounding box center [570, 163] width 500 height 17
click at [296, 52] on button "Documents" at bounding box center [296, 61] width 59 height 24
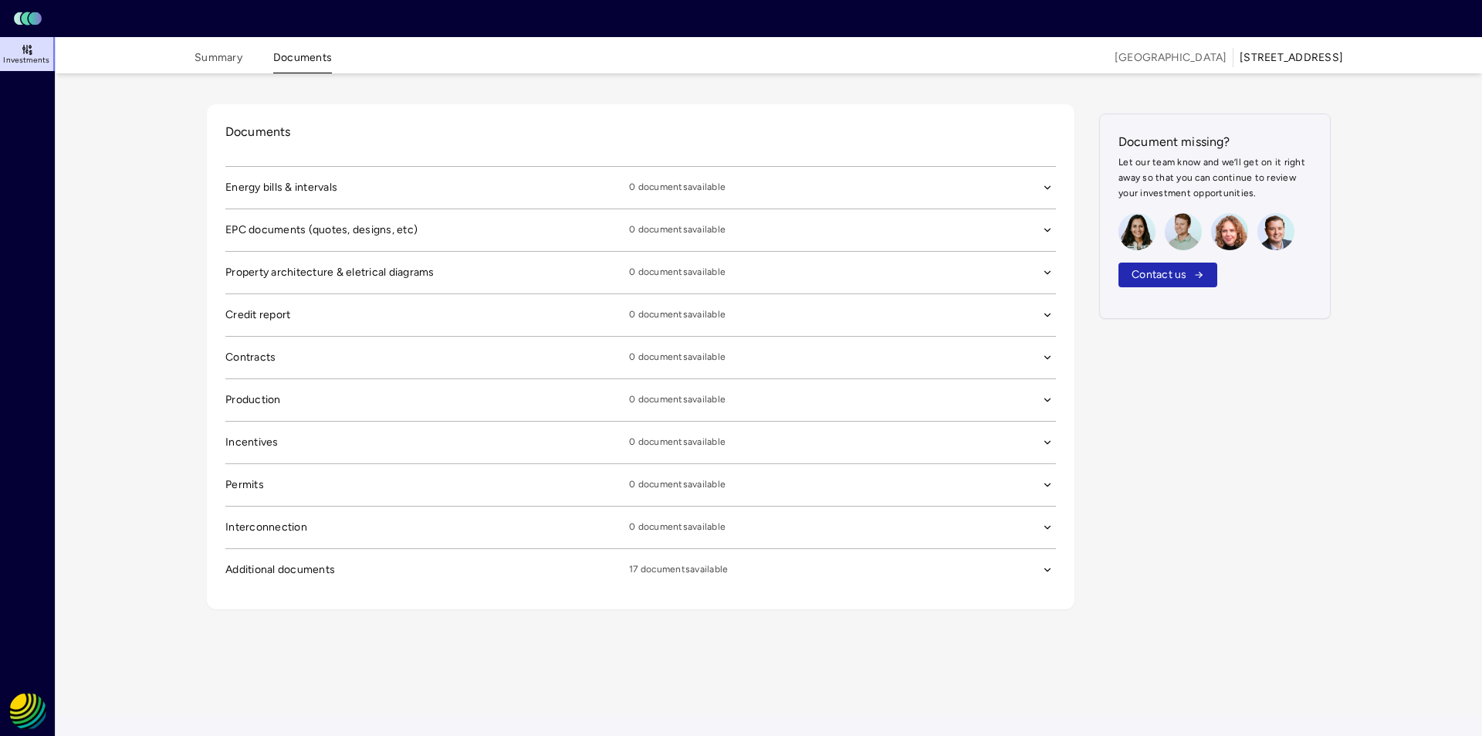
click at [1047, 193] on icon "button" at bounding box center [1047, 187] width 11 height 11
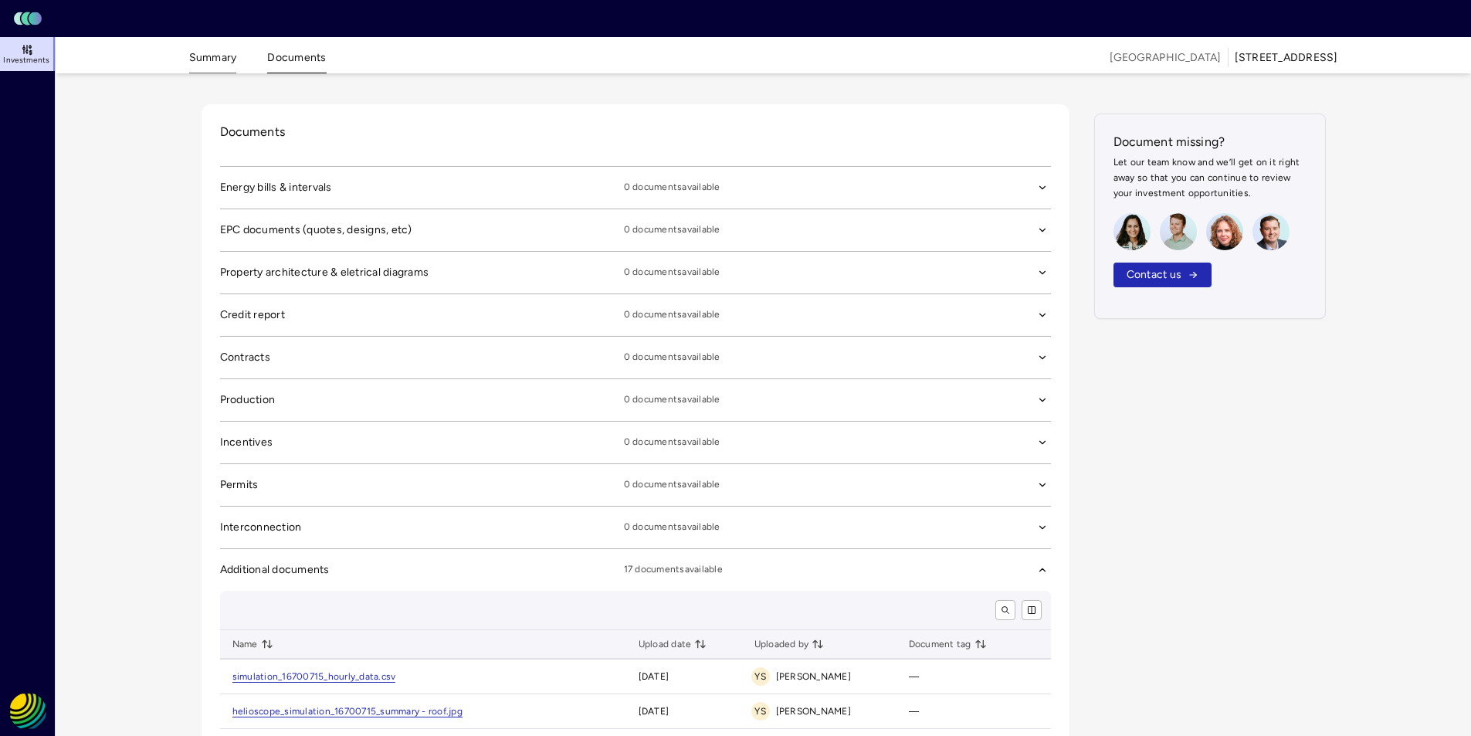
click at [216, 67] on button "Summary" at bounding box center [213, 61] width 48 height 24
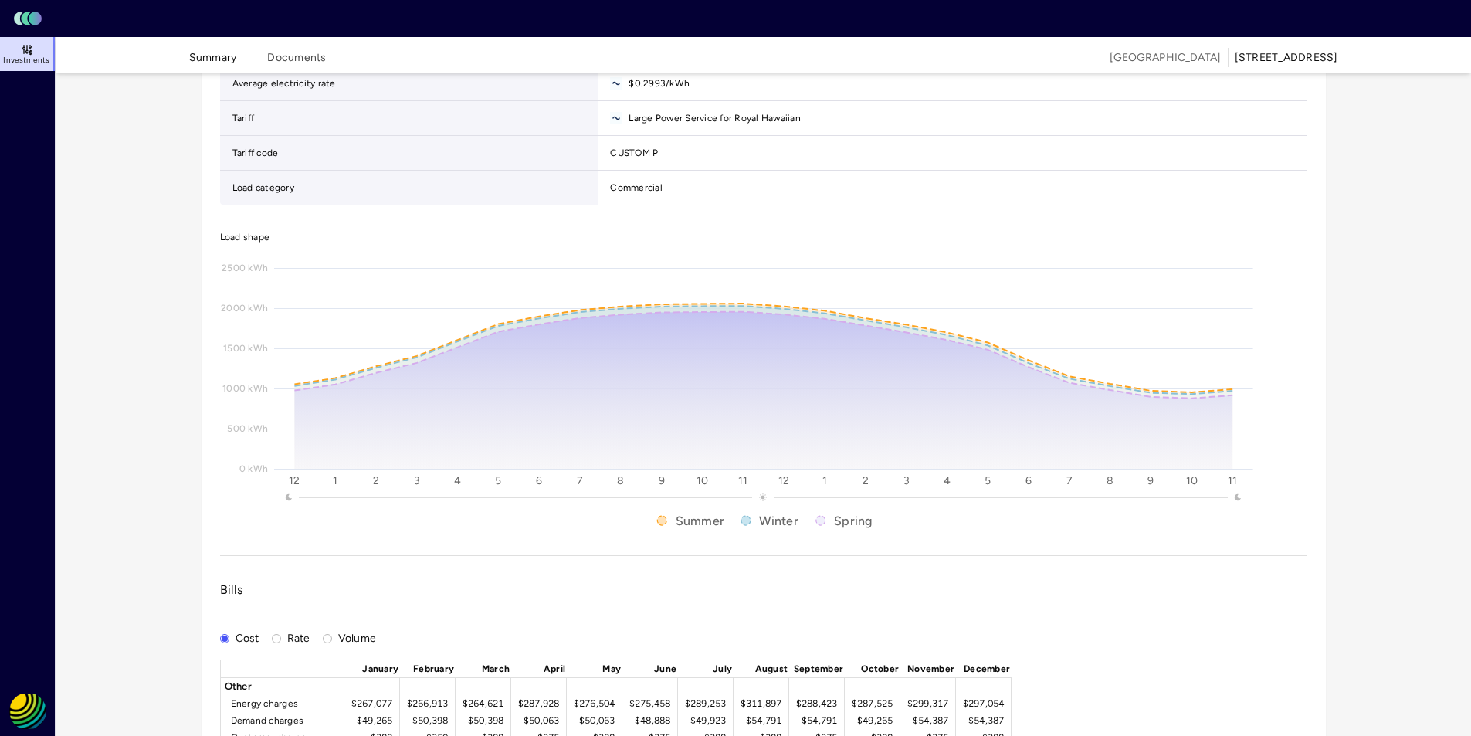
scroll to position [1235, 0]
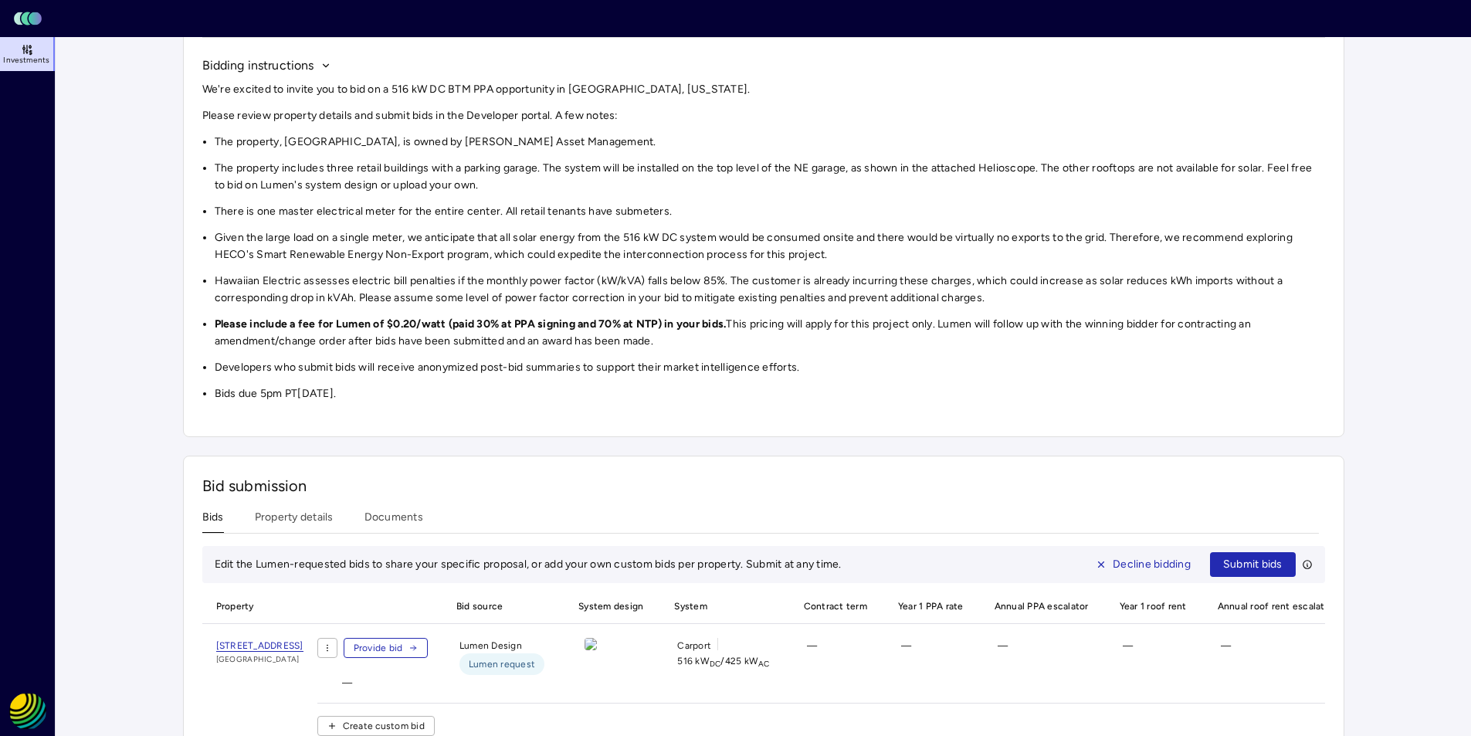
scroll to position [50, 0]
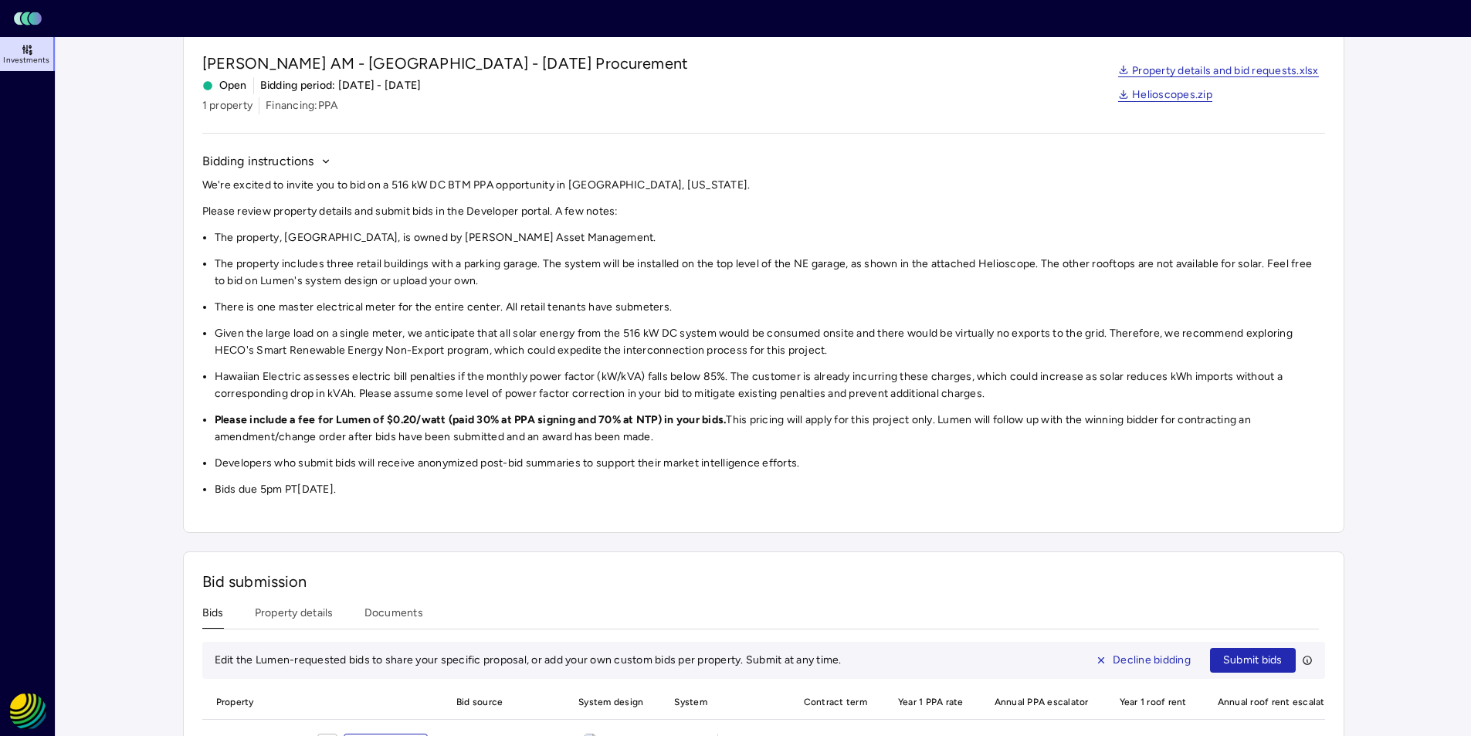
drag, startPoint x: 443, startPoint y: 493, endPoint x: 194, endPoint y: 70, distance: 491.1
click at [194, 70] on div "[PERSON_NAME] AM - [GEOGRAPHIC_DATA] - [DATE] Procurement Open Bidding period: …" at bounding box center [763, 282] width 1161 height 499
copy div "[PERSON_NAME] AM - [GEOGRAPHIC_DATA] - [DATE] Procurement Open Bidding period: …"
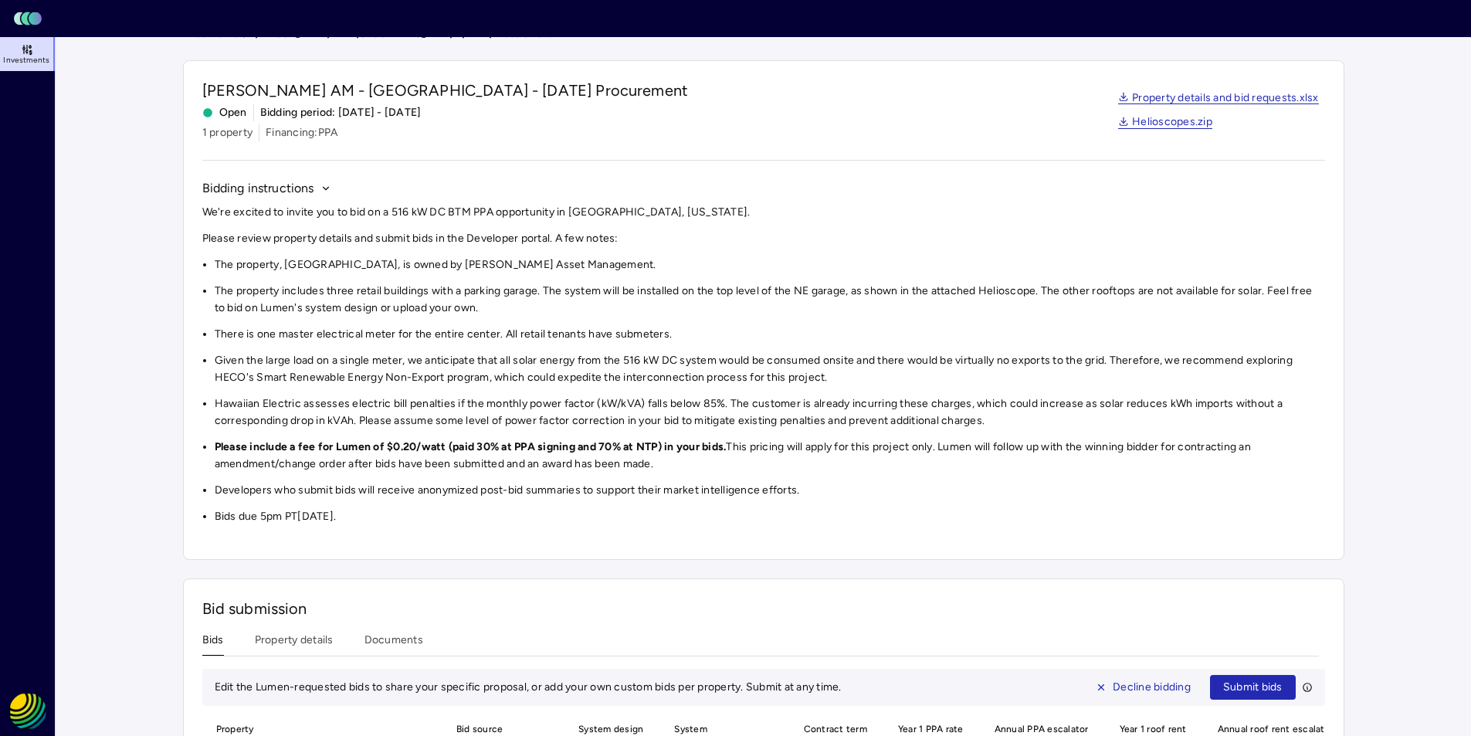
scroll to position [0, 0]
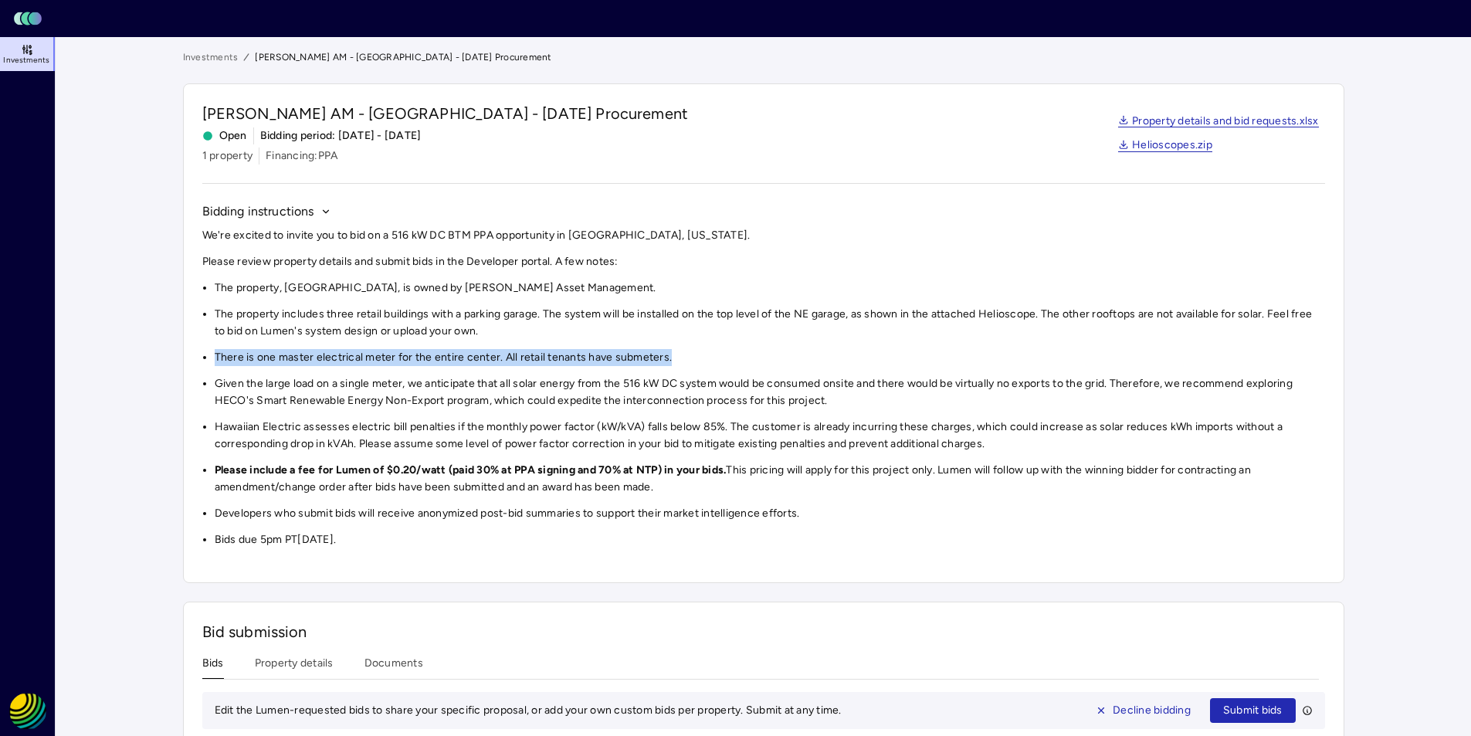
drag, startPoint x: 702, startPoint y: 357, endPoint x: 194, endPoint y: 349, distance: 508.1
click at [196, 350] on div "[PERSON_NAME] AM - [GEOGRAPHIC_DATA] - [DATE] Procurement Open Bidding period: …" at bounding box center [763, 332] width 1161 height 499
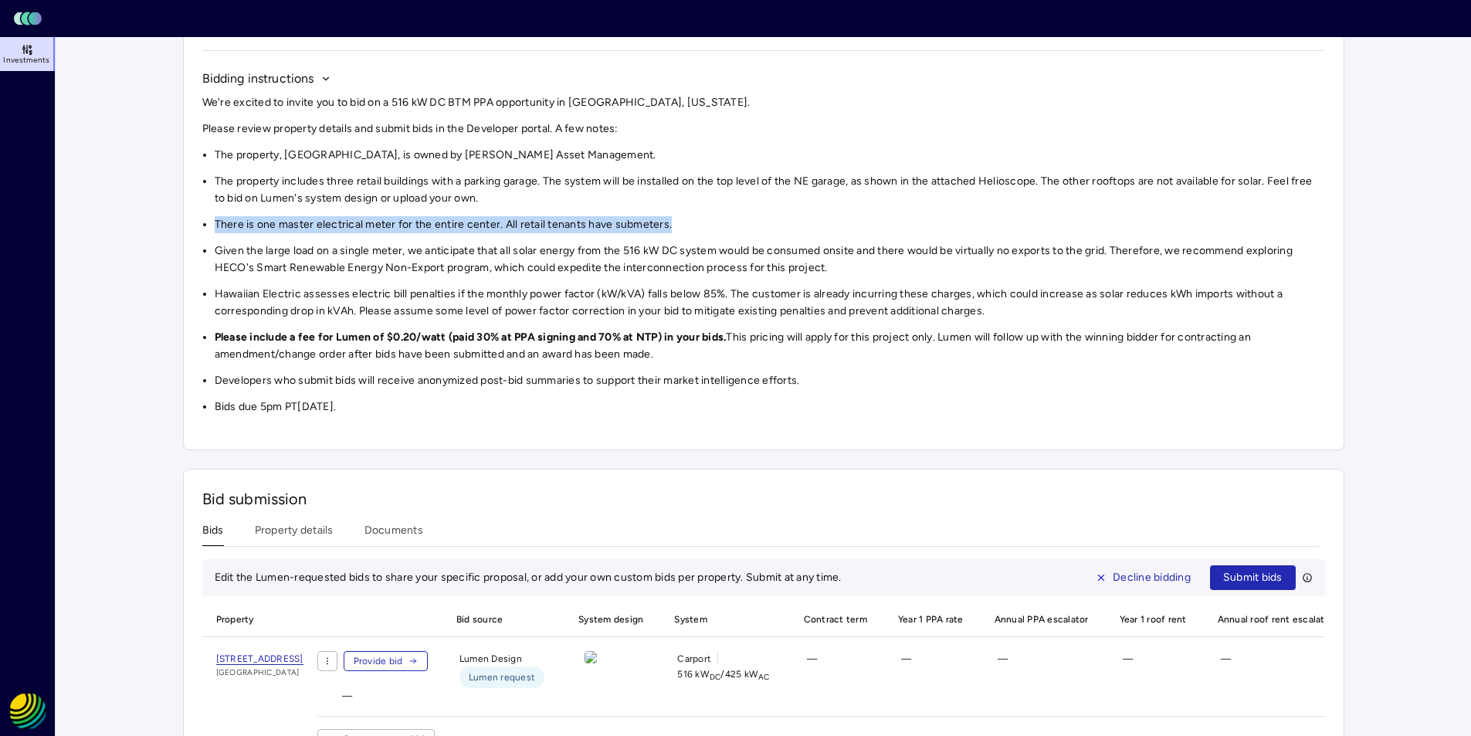
scroll to position [205, 0]
